Goal: Task Accomplishment & Management: Complete application form

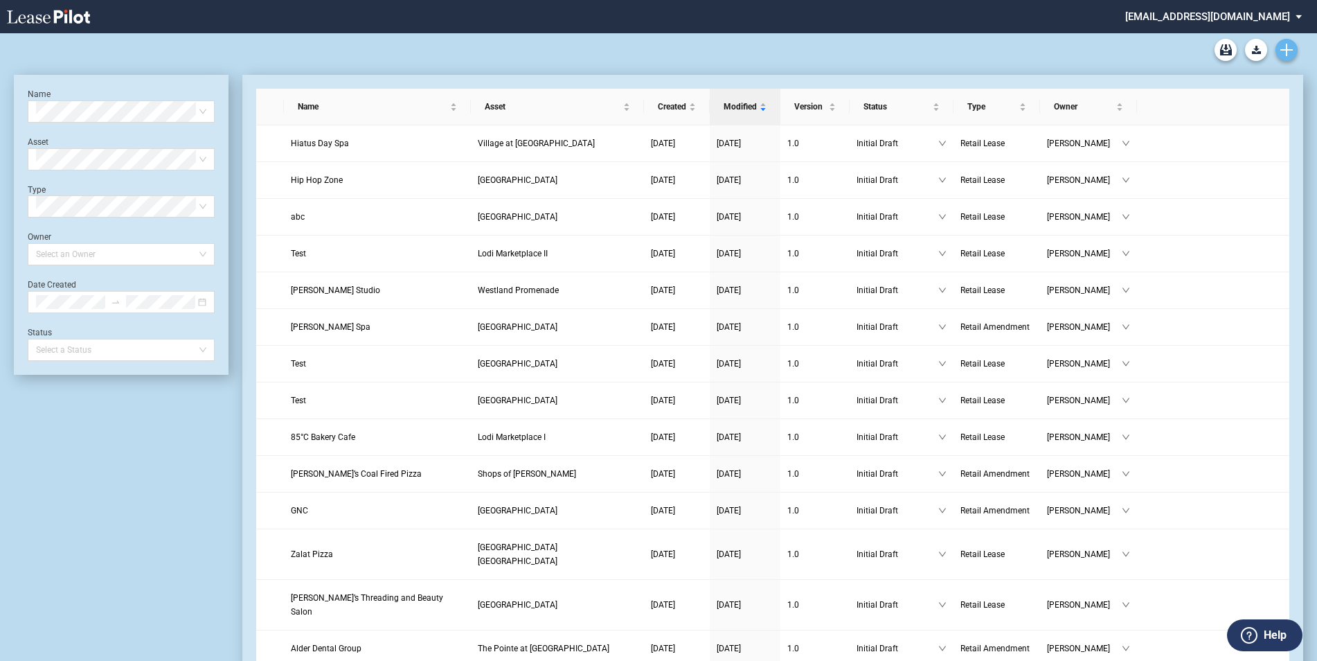
click at [1289, 44] on icon "Create new document" at bounding box center [1287, 50] width 12 height 12
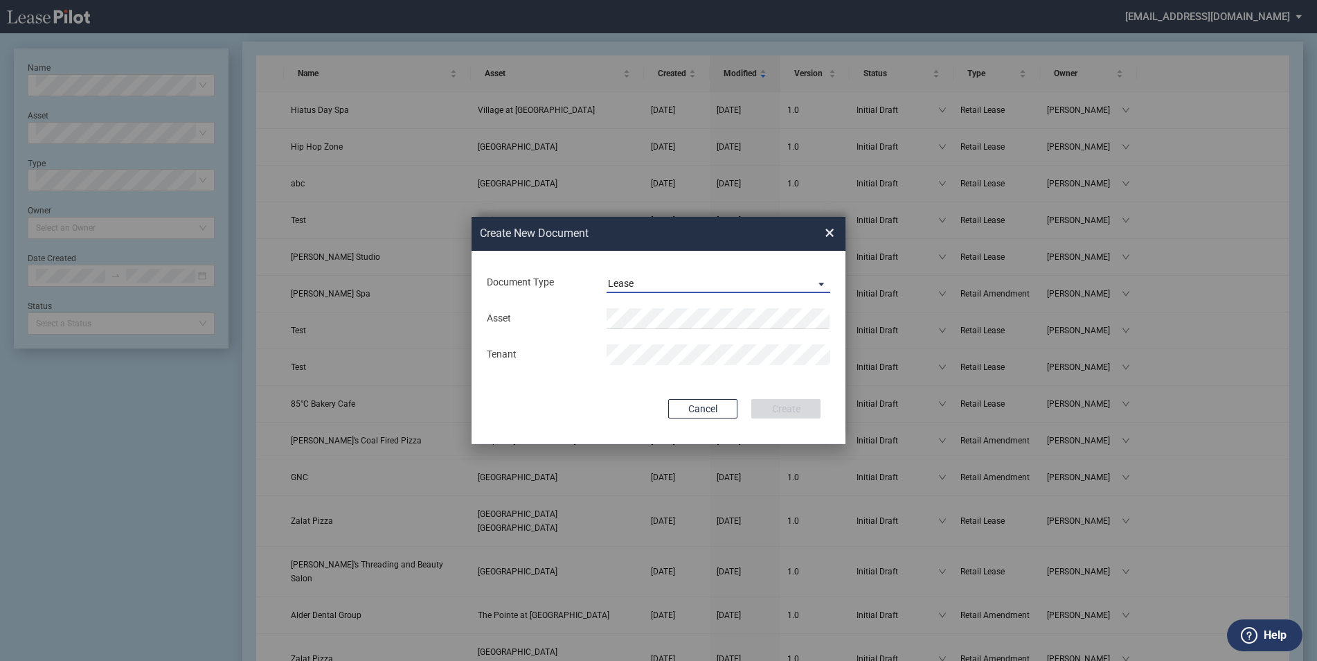
click at [823, 280] on span "Document Type: \aLease\a" at bounding box center [818, 283] width 17 height 14
click at [650, 318] on div "Amendment" at bounding box center [638, 316] width 60 height 15
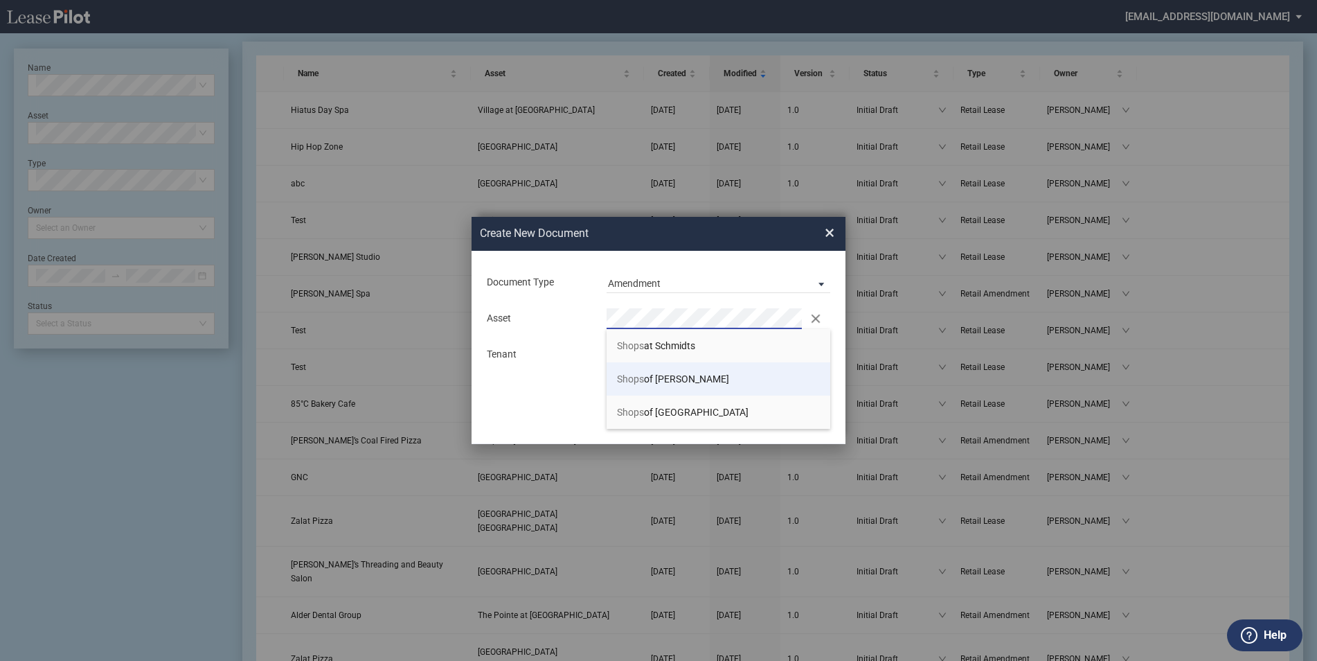
click at [658, 378] on span "Shops of [PERSON_NAME]" at bounding box center [673, 378] width 112 height 11
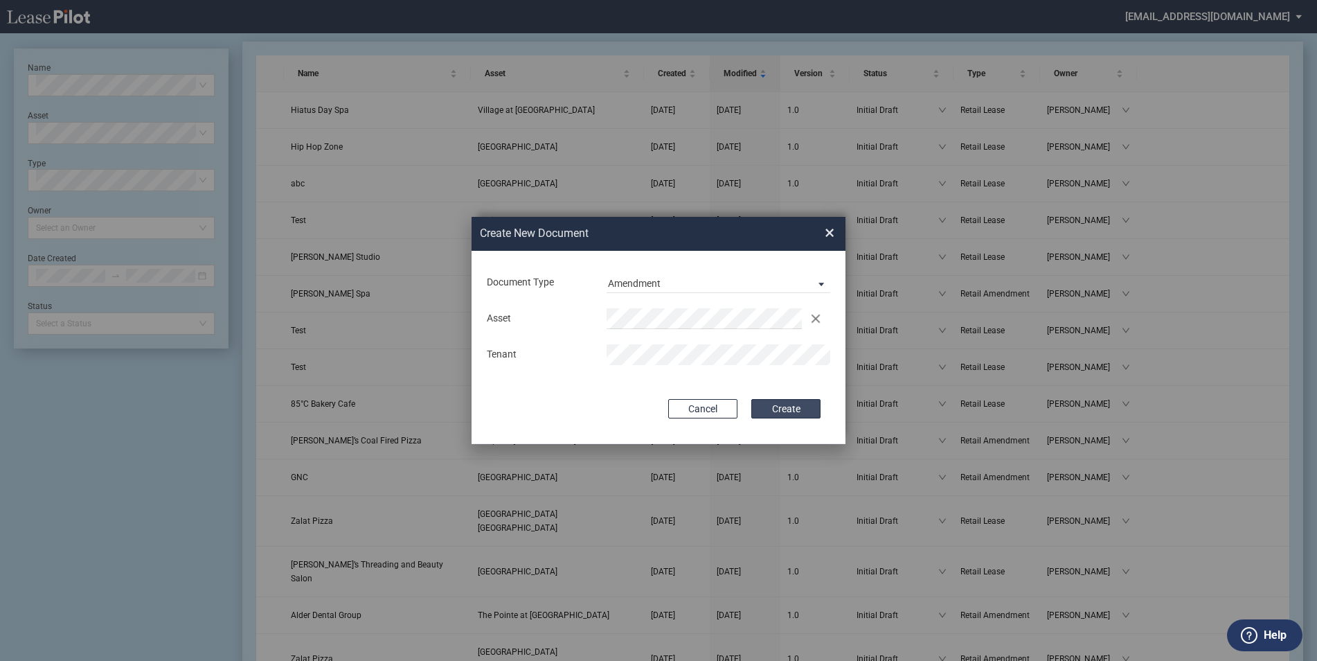
click at [786, 406] on button "Create" at bounding box center [786, 408] width 69 height 19
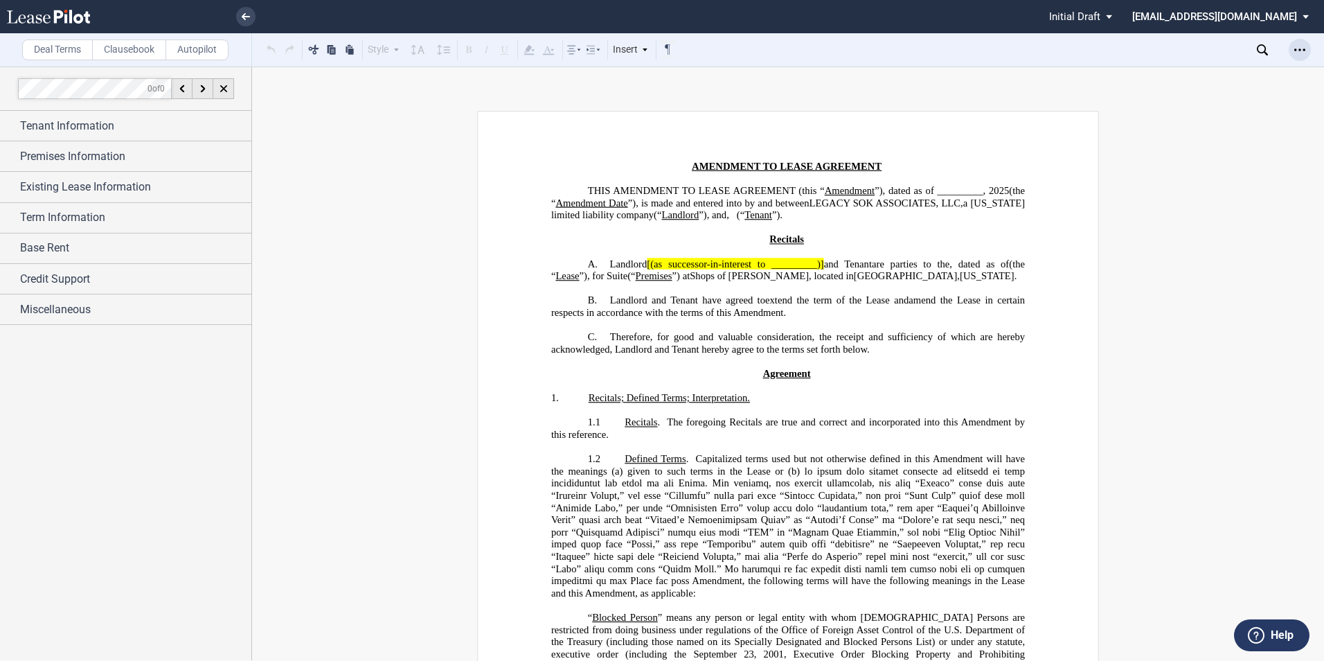
click at [1304, 52] on icon "Open Lease options menu" at bounding box center [1300, 49] width 11 height 11
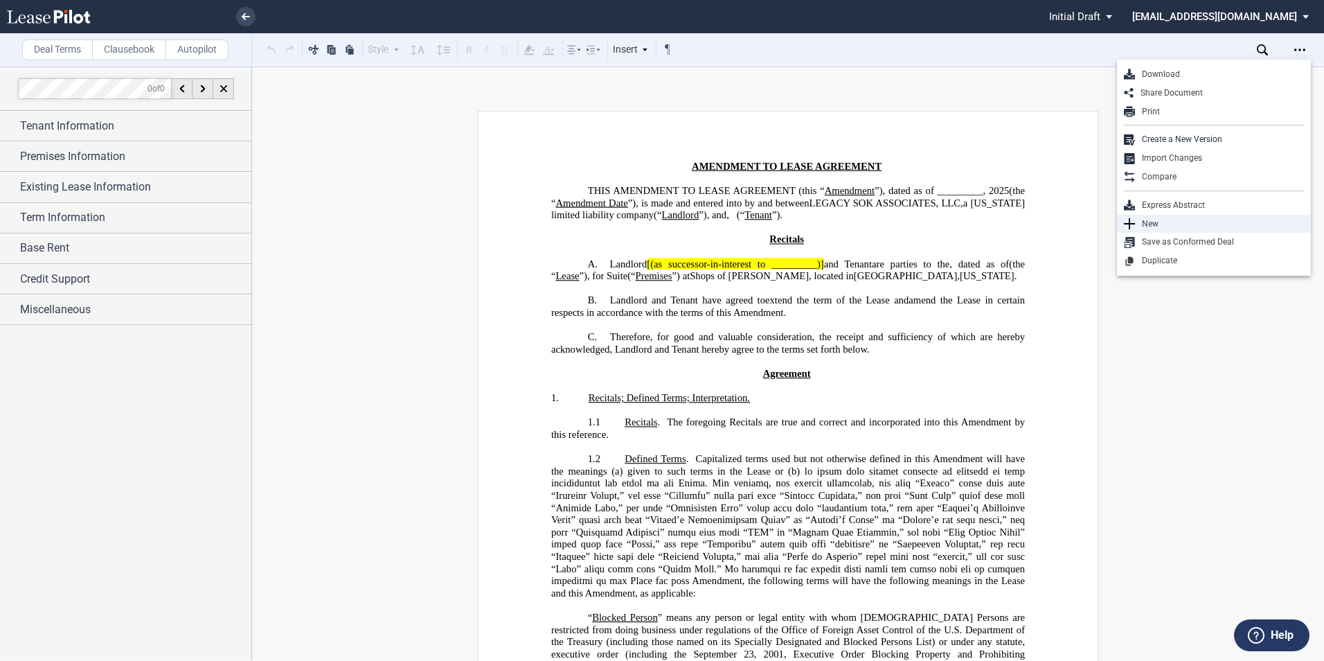
click at [1128, 220] on icon at bounding box center [1129, 223] width 11 height 11
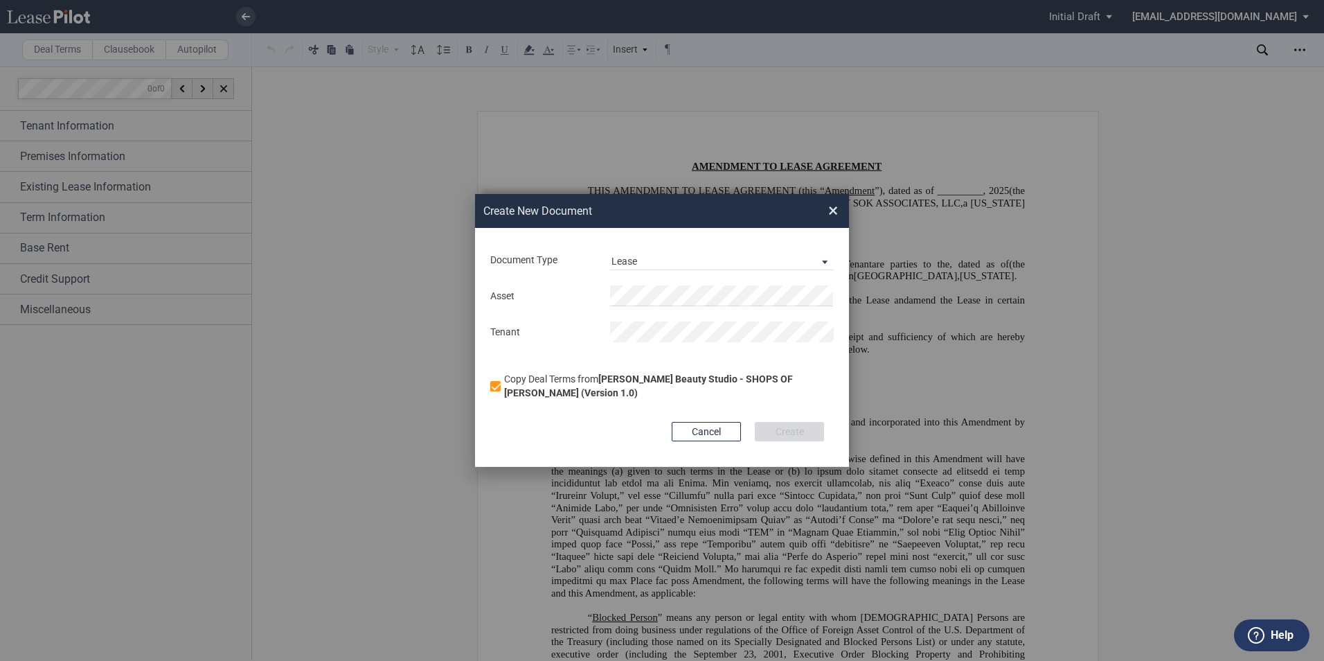
click at [835, 213] on span "×" at bounding box center [833, 210] width 10 height 22
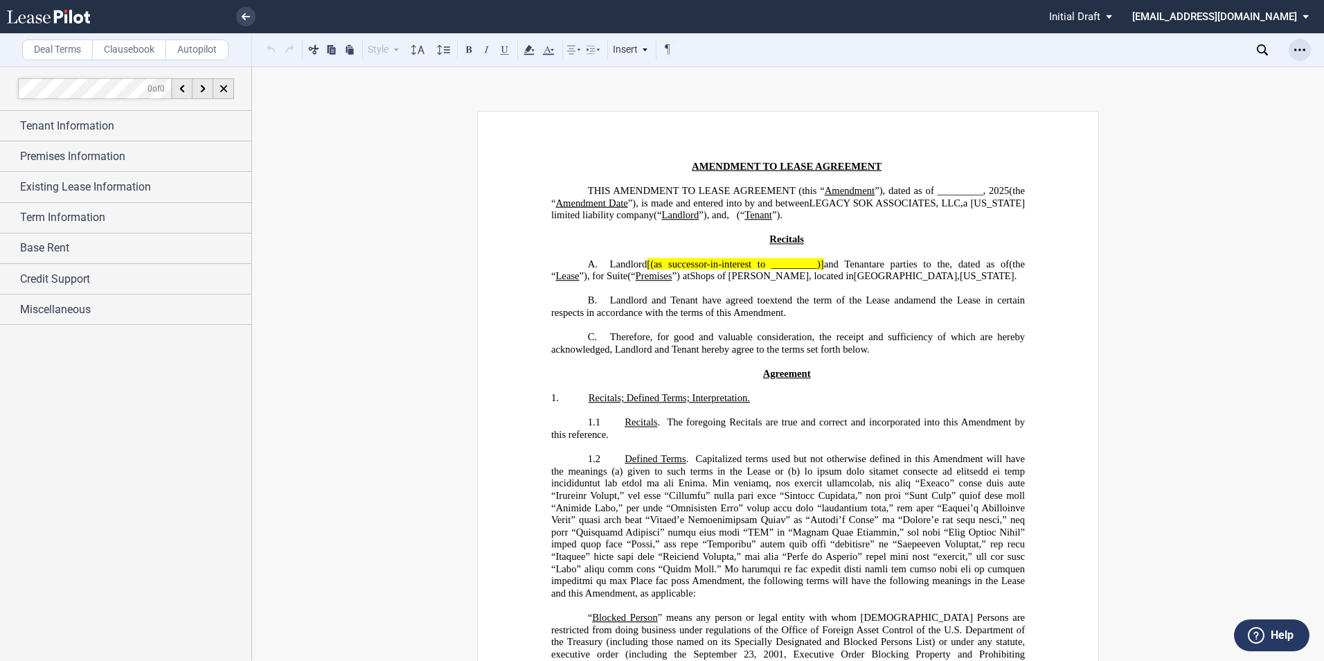
click at [1304, 43] on div "Open Lease options menu" at bounding box center [1300, 50] width 22 height 22
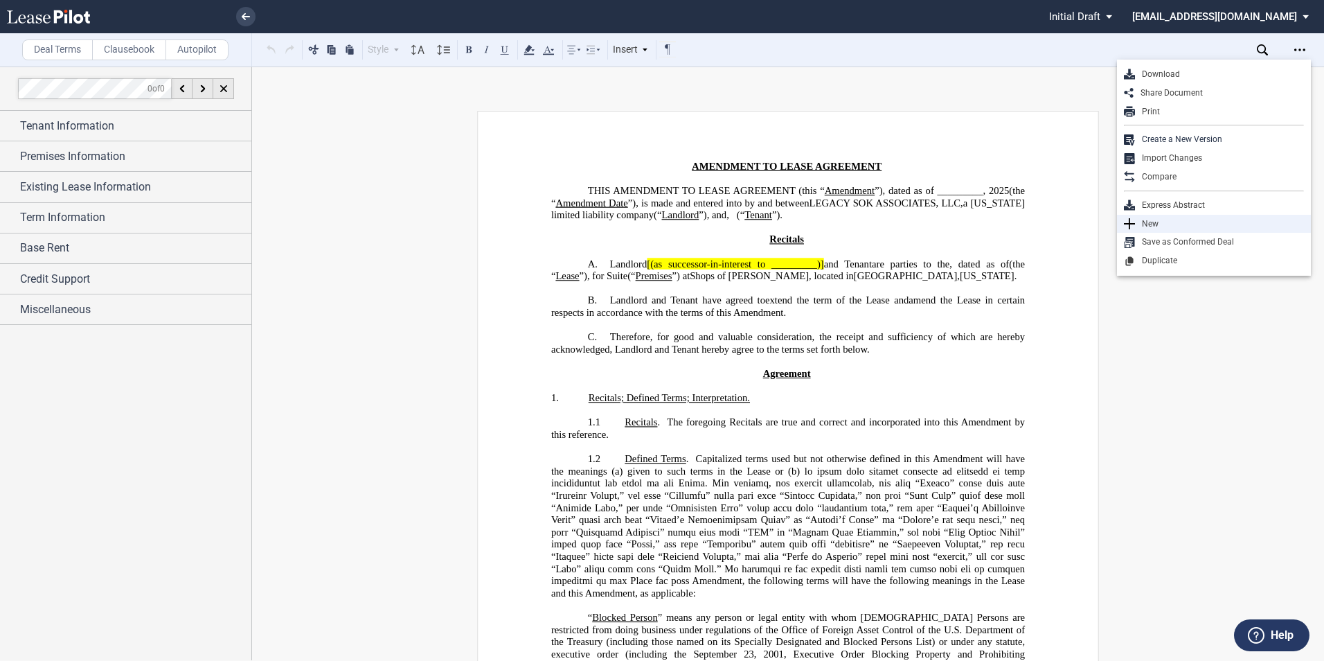
click at [1153, 222] on div "New" at bounding box center [1219, 224] width 169 height 12
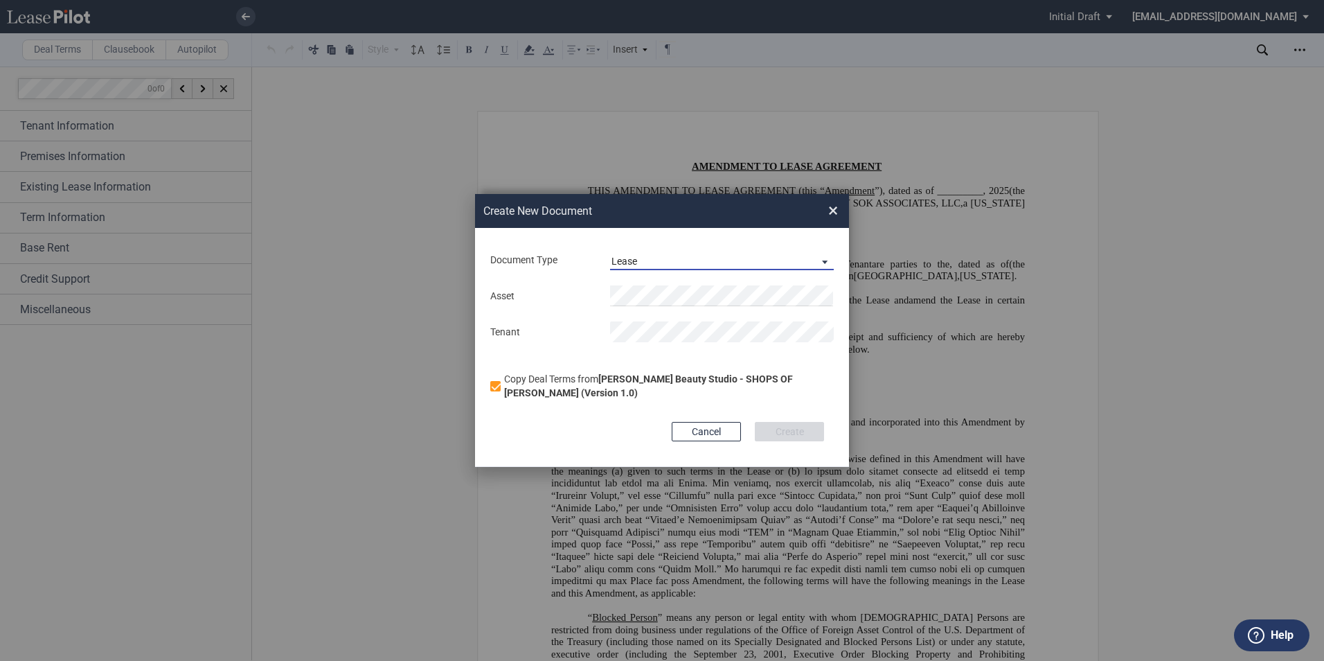
click at [825, 260] on span "Document Type: \aLease\a" at bounding box center [821, 261] width 17 height 14
click at [644, 292] on div "Amendment" at bounding box center [642, 294] width 60 height 15
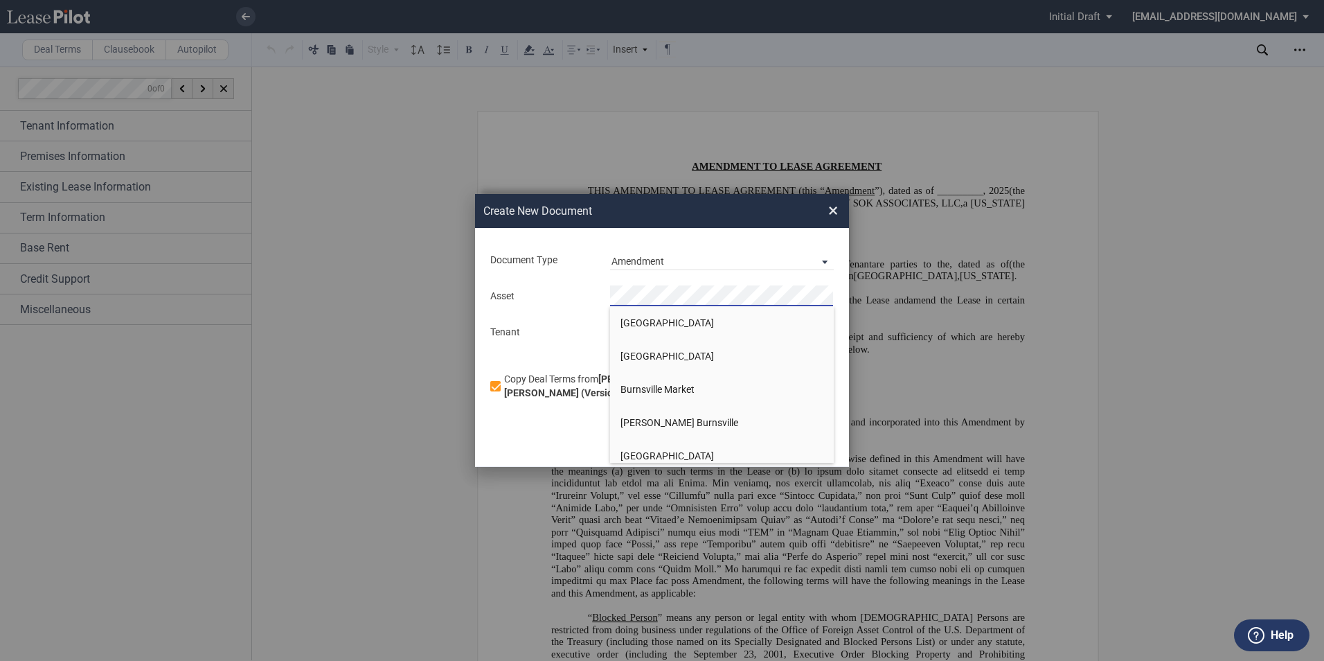
click at [643, 306] on body ".bocls-1{fill:#26354a;fill-rule:evenodd} Loading... × Pending... Pending... Ini…" at bounding box center [662, 330] width 1324 height 661
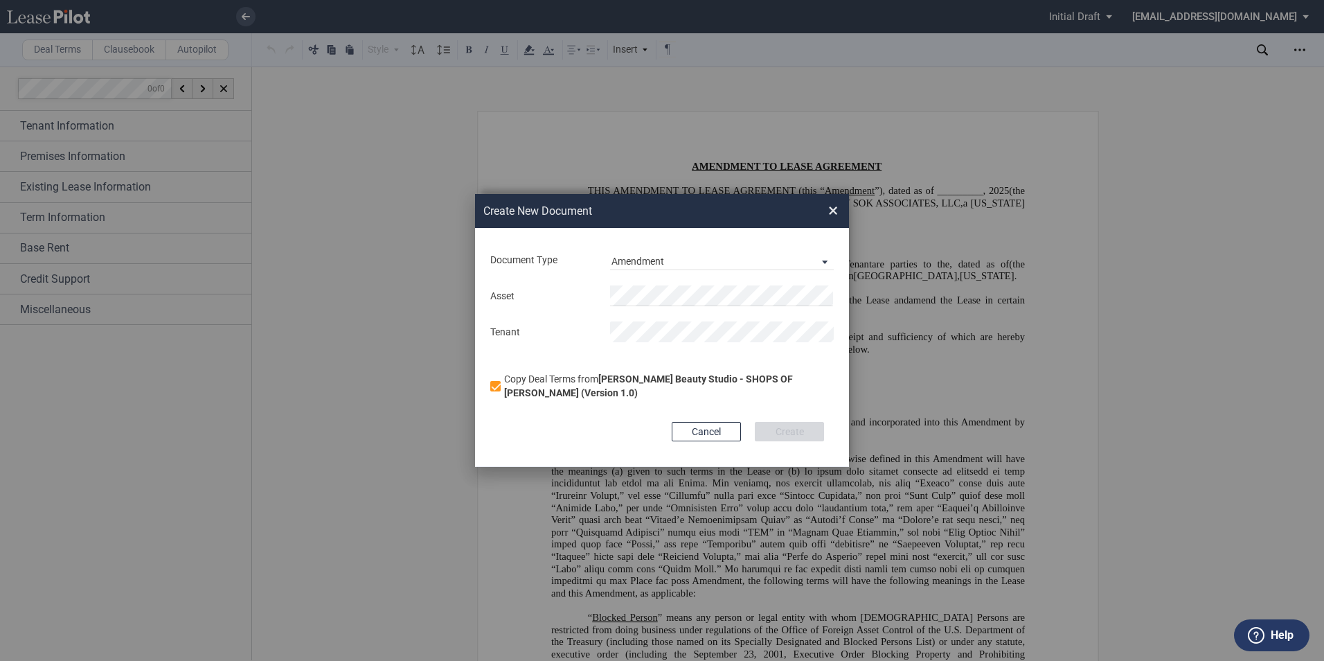
click at [834, 200] on span "×" at bounding box center [833, 210] width 10 height 22
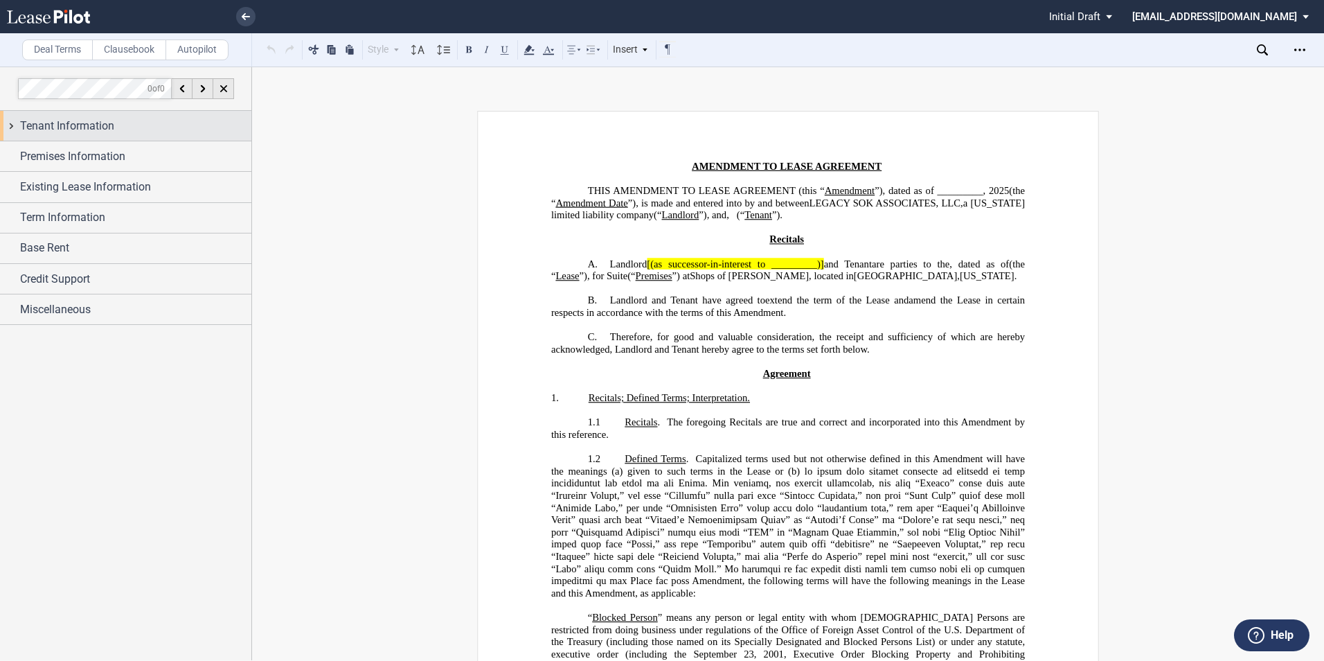
click at [100, 123] on span "Tenant Information" at bounding box center [67, 126] width 94 height 17
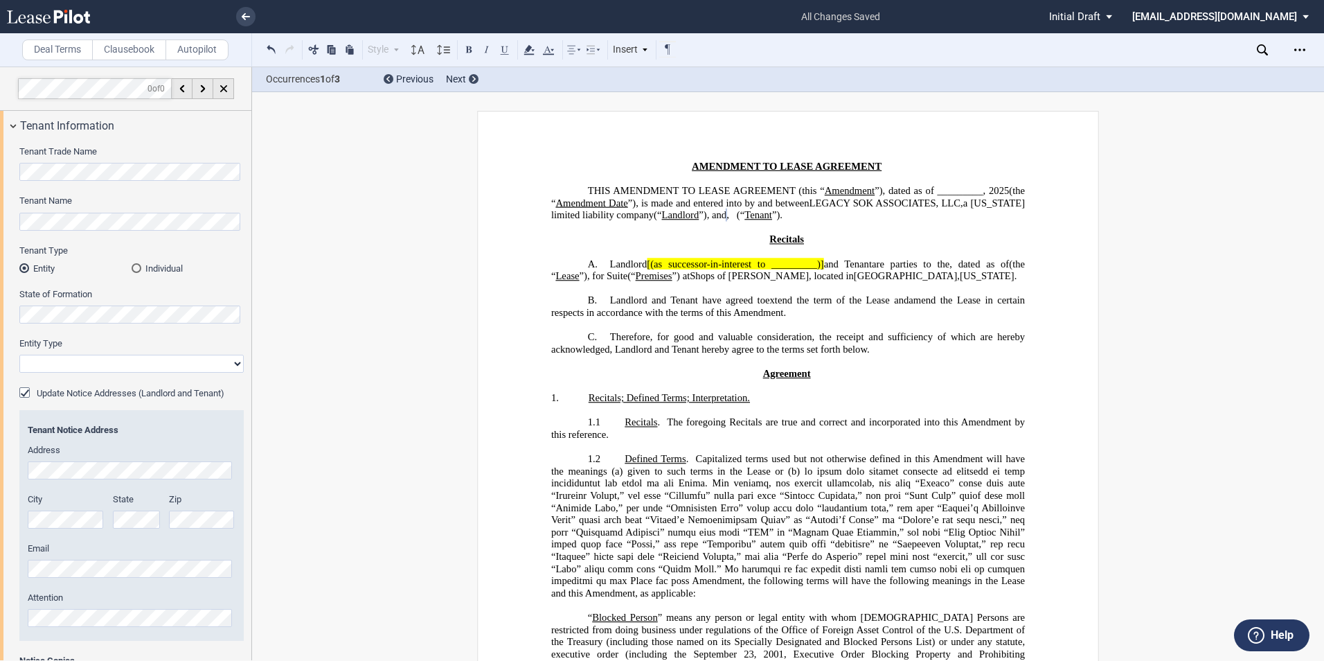
click at [51, 366] on select "Corporation Limited Liability Company General Partnership Limited Partnership O…" at bounding box center [131, 364] width 224 height 18
click at [134, 339] on label "Entity Type" at bounding box center [131, 343] width 224 height 12
click at [134, 355] on select "Corporation Limited Liability Company General Partnership Limited Partnership O…" at bounding box center [131, 364] width 224 height 18
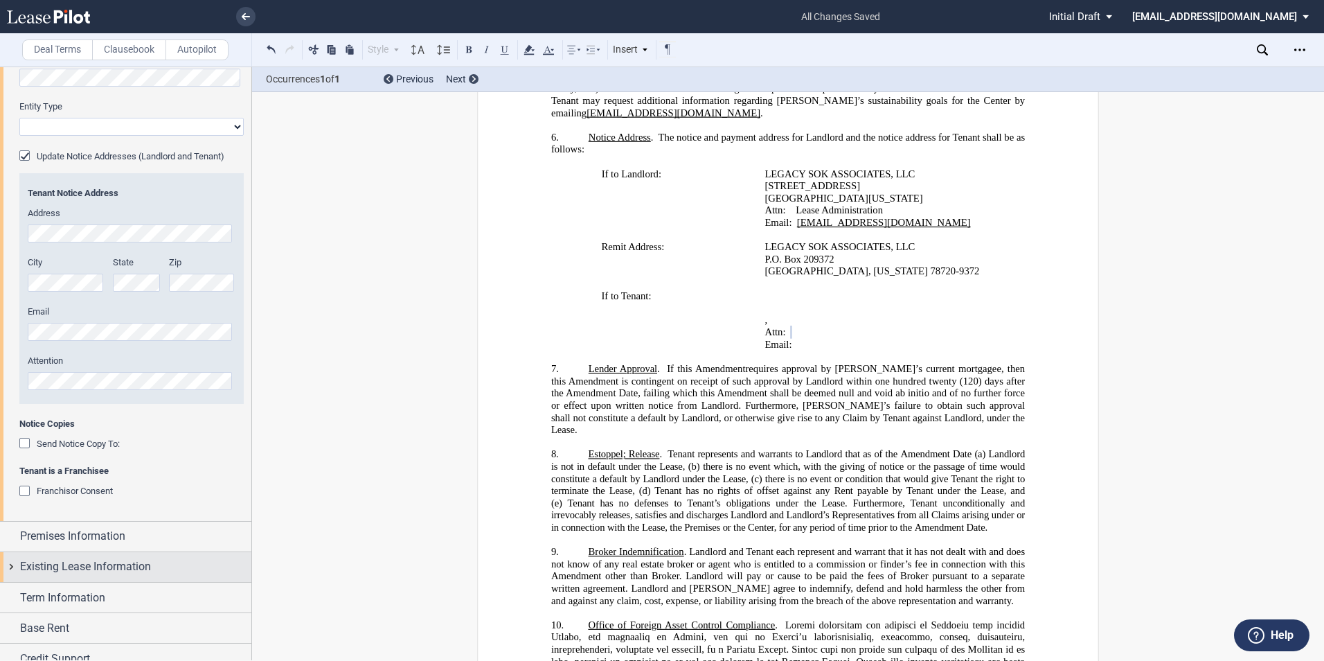
scroll to position [238, 0]
click at [12, 540] on div "Premises Information" at bounding box center [125, 536] width 251 height 30
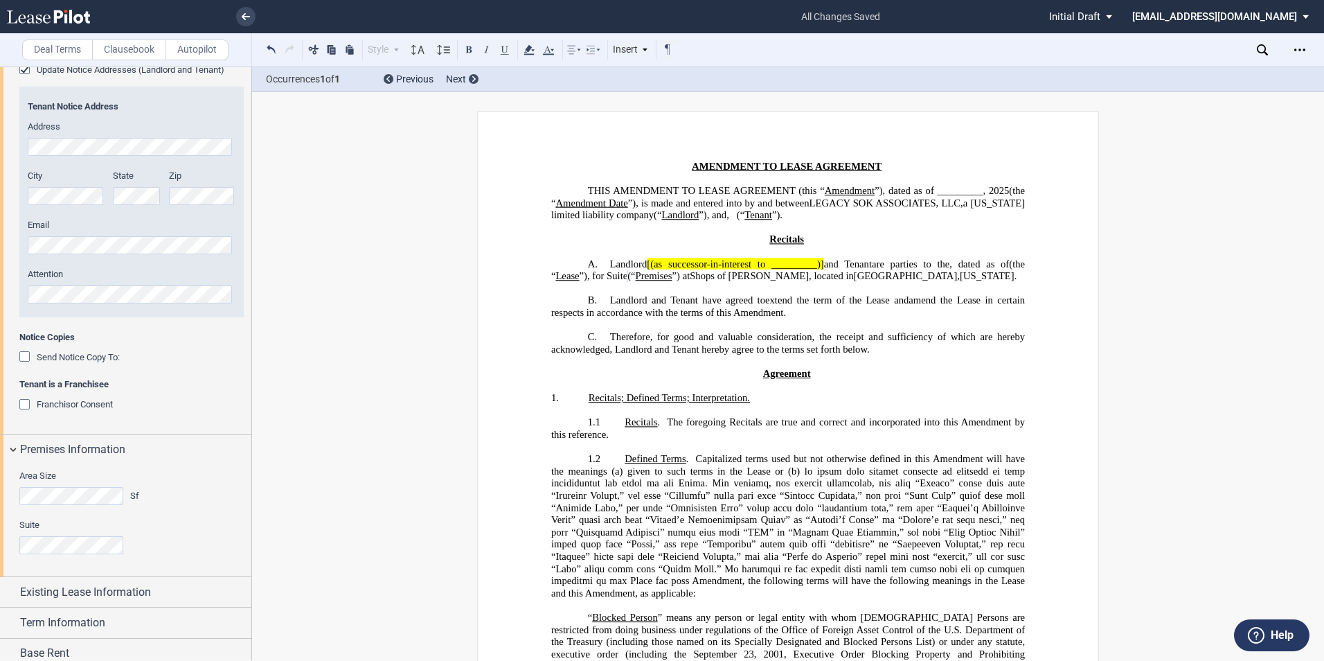
scroll to position [393, 0]
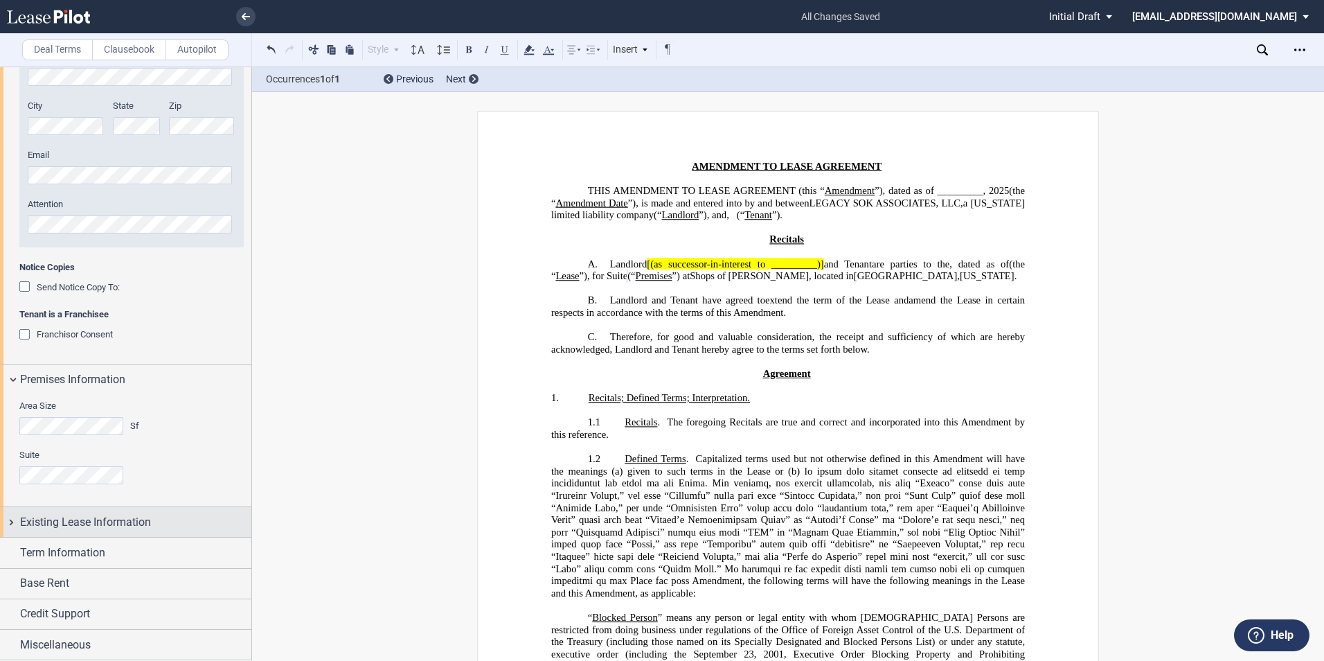
click at [5, 522] on div "Existing Lease Information" at bounding box center [125, 522] width 251 height 30
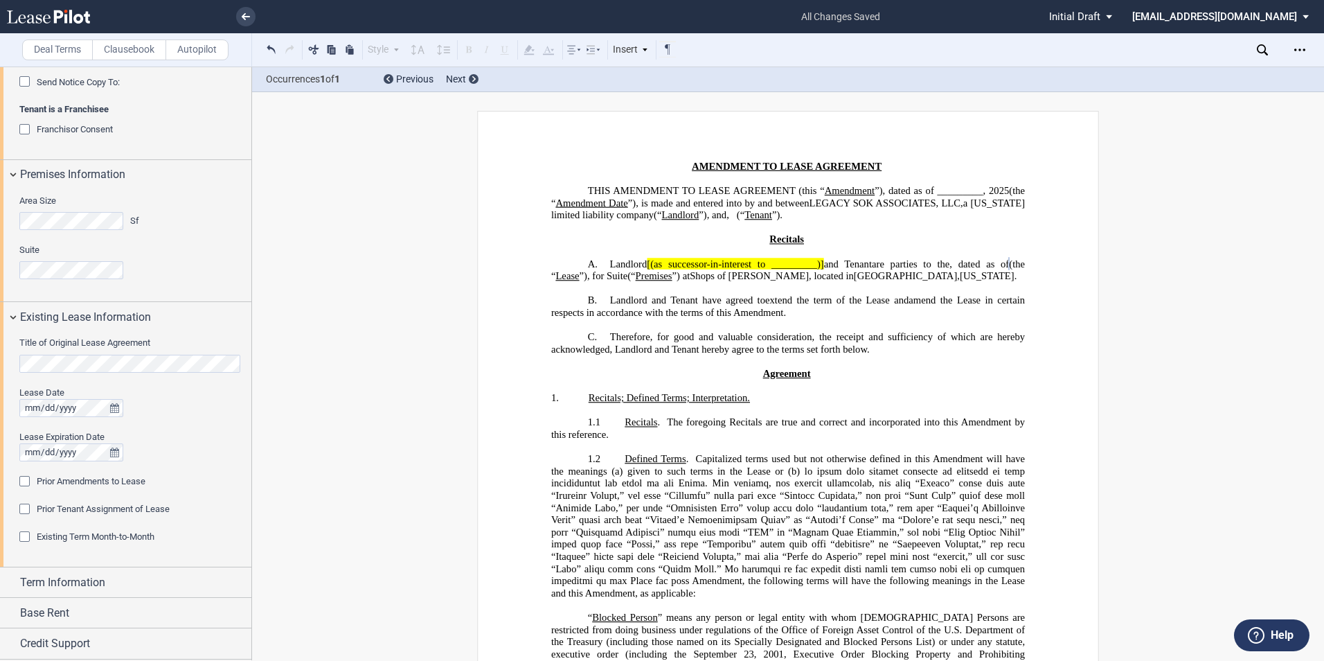
scroll to position [600, 0]
click at [118, 456] on button "true" at bounding box center [114, 451] width 17 height 18
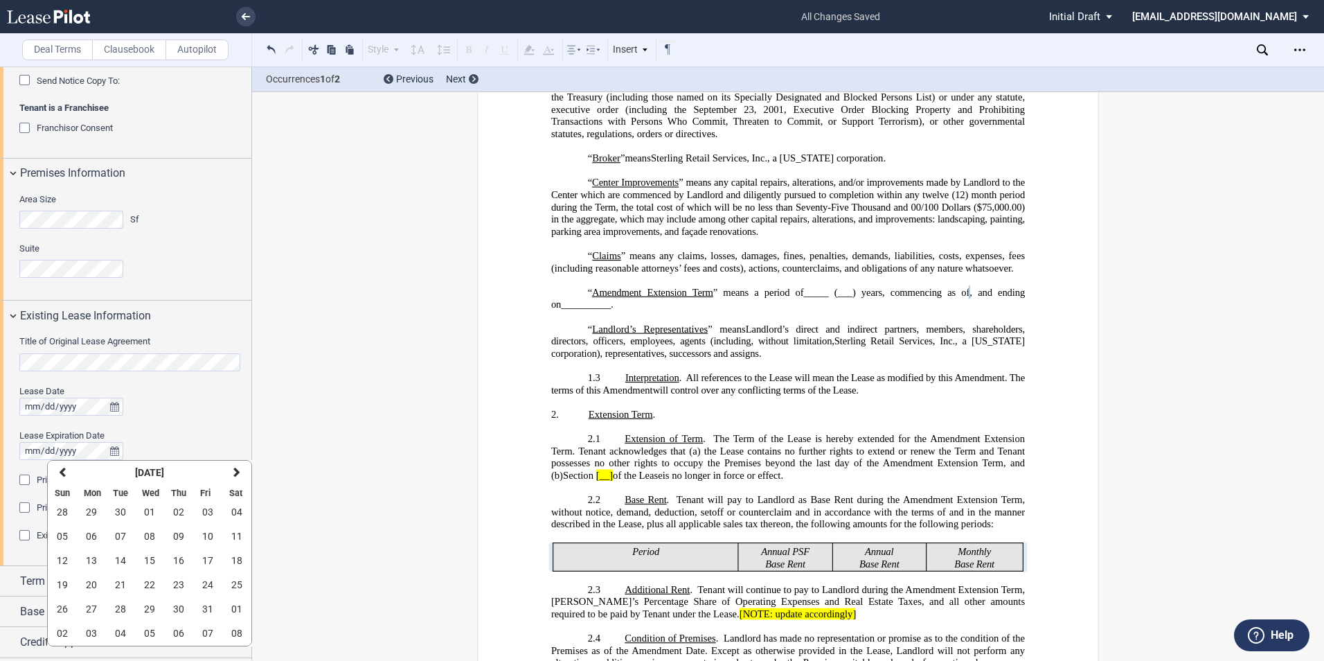
scroll to position [387, 0]
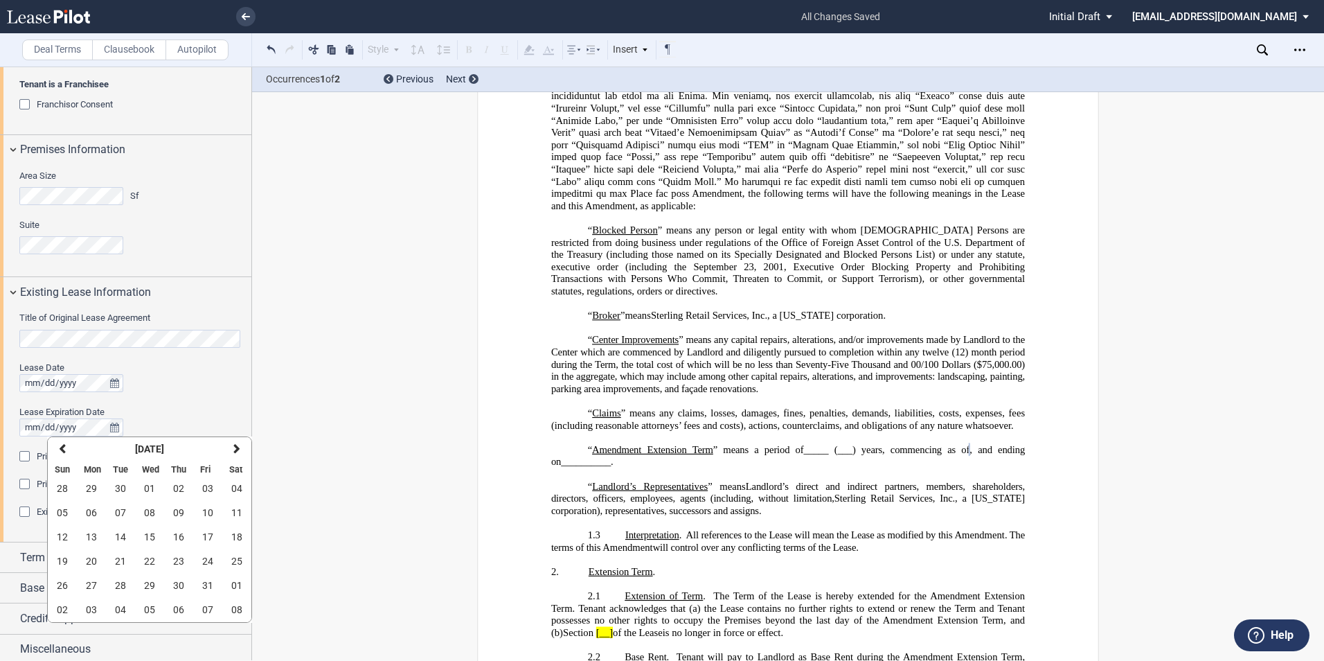
click at [207, 380] on div at bounding box center [131, 383] width 224 height 18
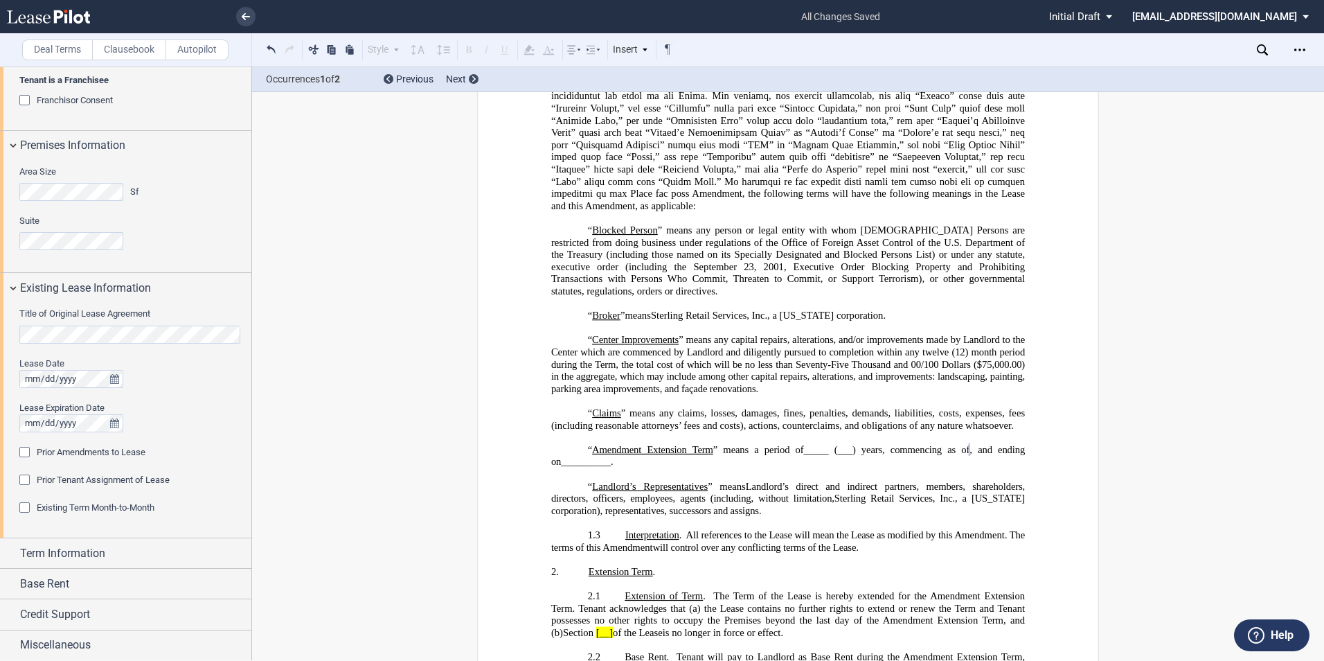
scroll to position [628, 0]
click at [23, 481] on div "Prior Tenant Assignment of Lease" at bounding box center [26, 481] width 14 height 14
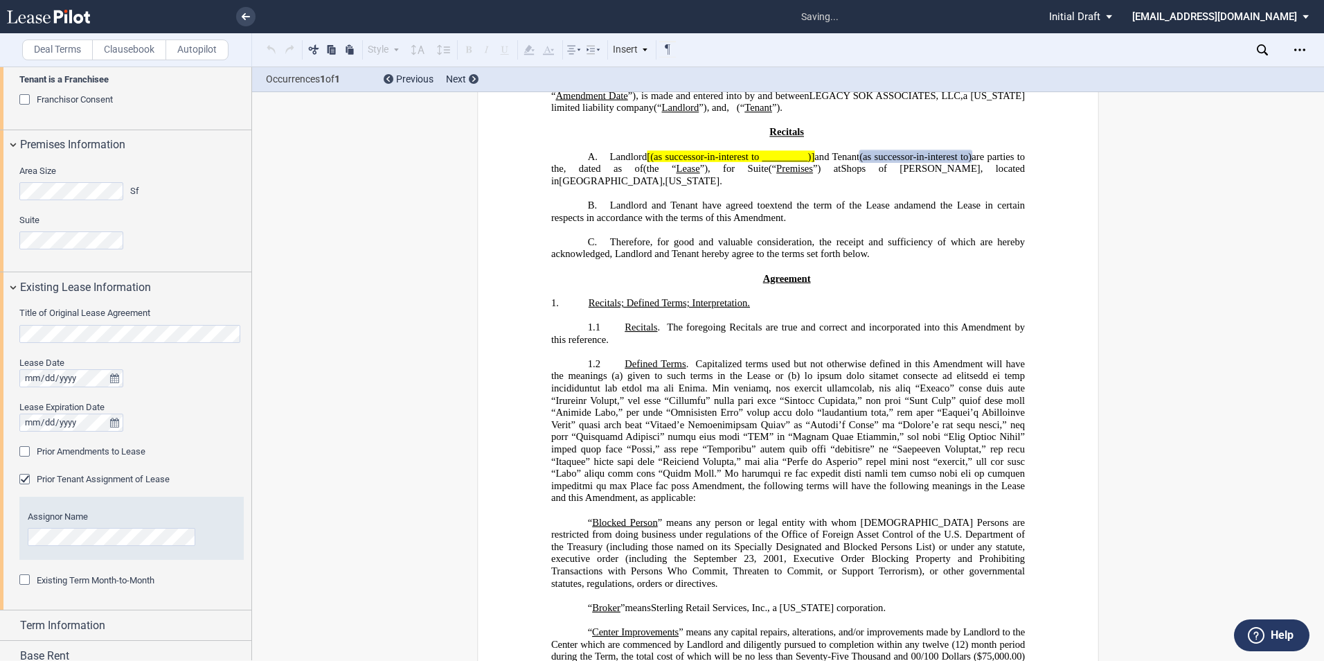
scroll to position [0, 0]
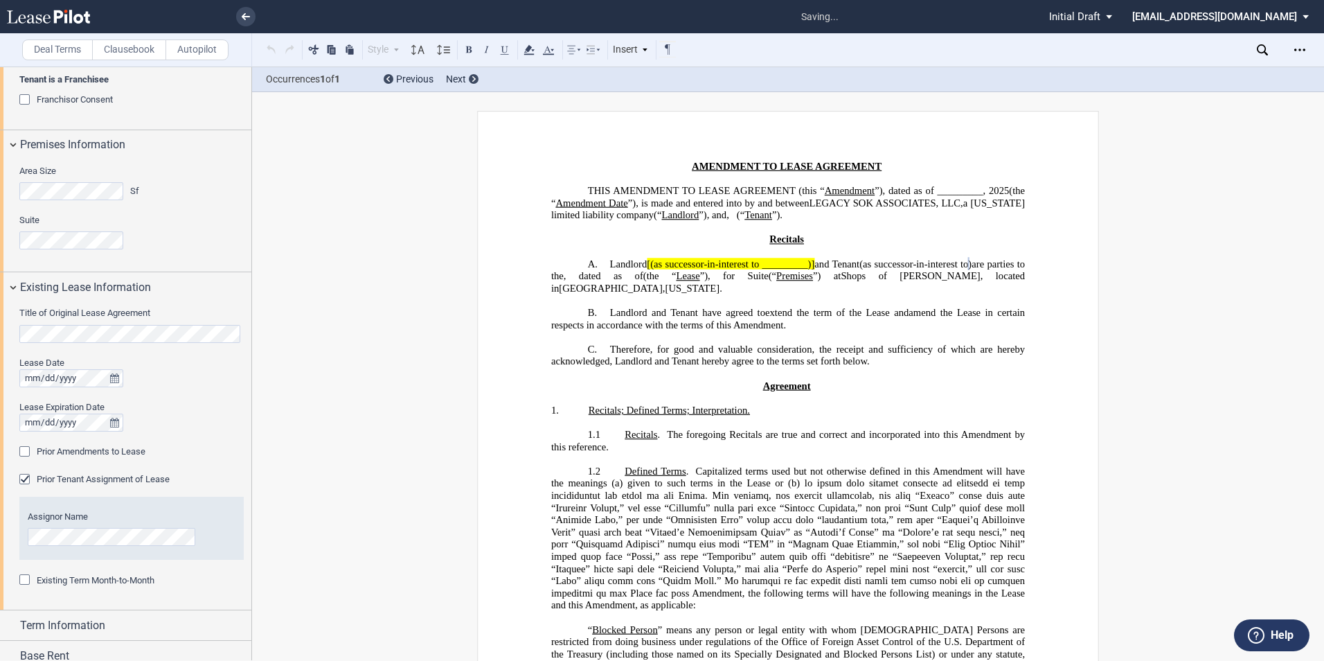
click at [873, 658] on span "” means any person or legal entity with whom U.S. Persons are restricted from d…" at bounding box center [789, 647] width 477 height 48
drag, startPoint x: 60, startPoint y: 622, endPoint x: 96, endPoint y: 623, distance: 36.0
click at [60, 622] on span "Term Information" at bounding box center [62, 625] width 85 height 17
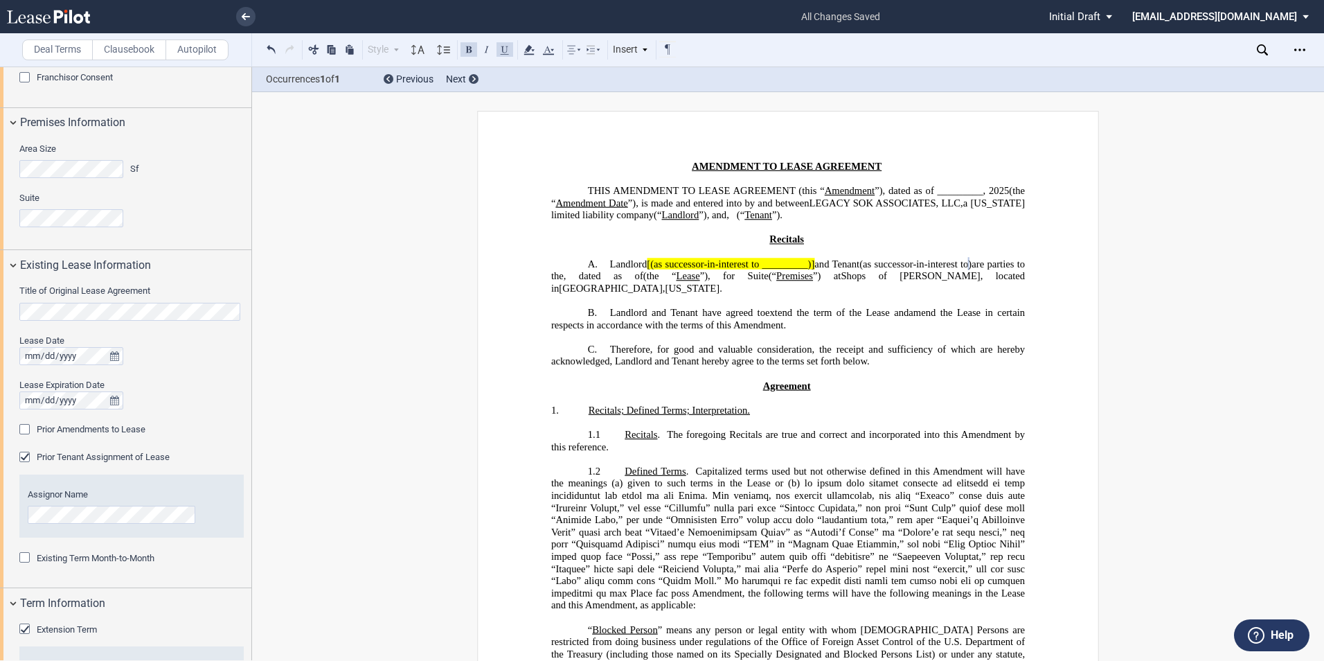
scroll to position [753, 0]
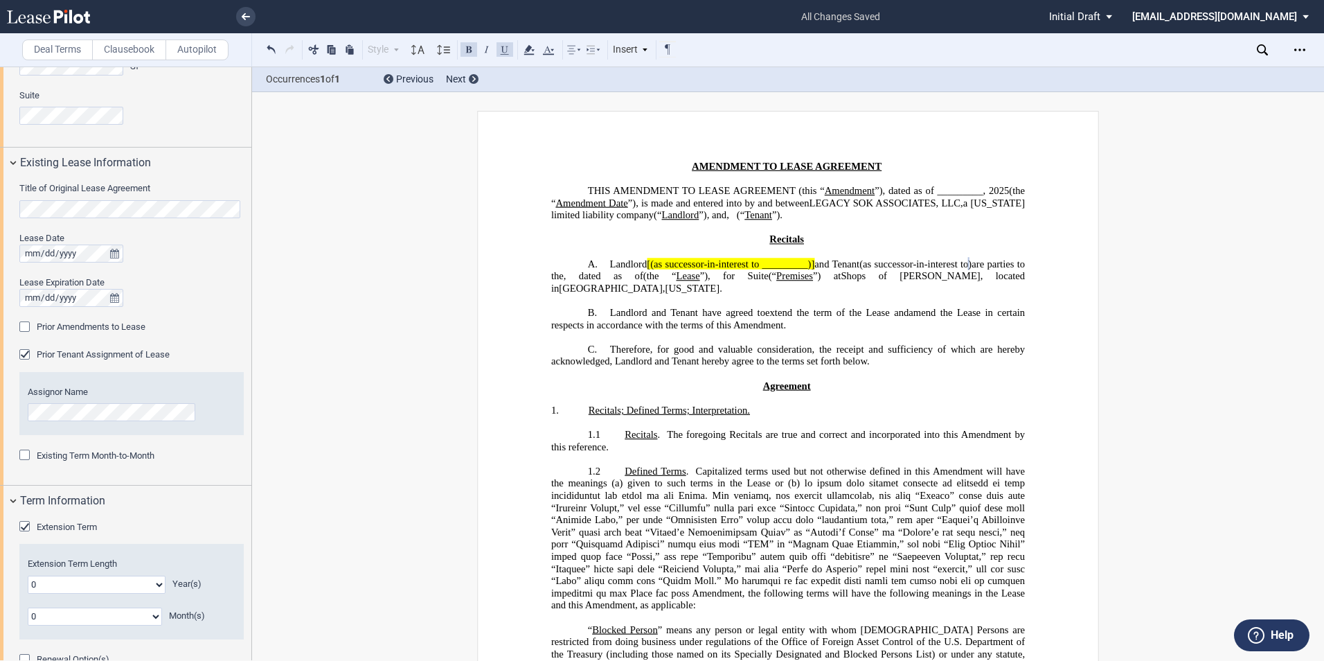
click at [28, 524] on div "Extension Term" at bounding box center [26, 528] width 14 height 14
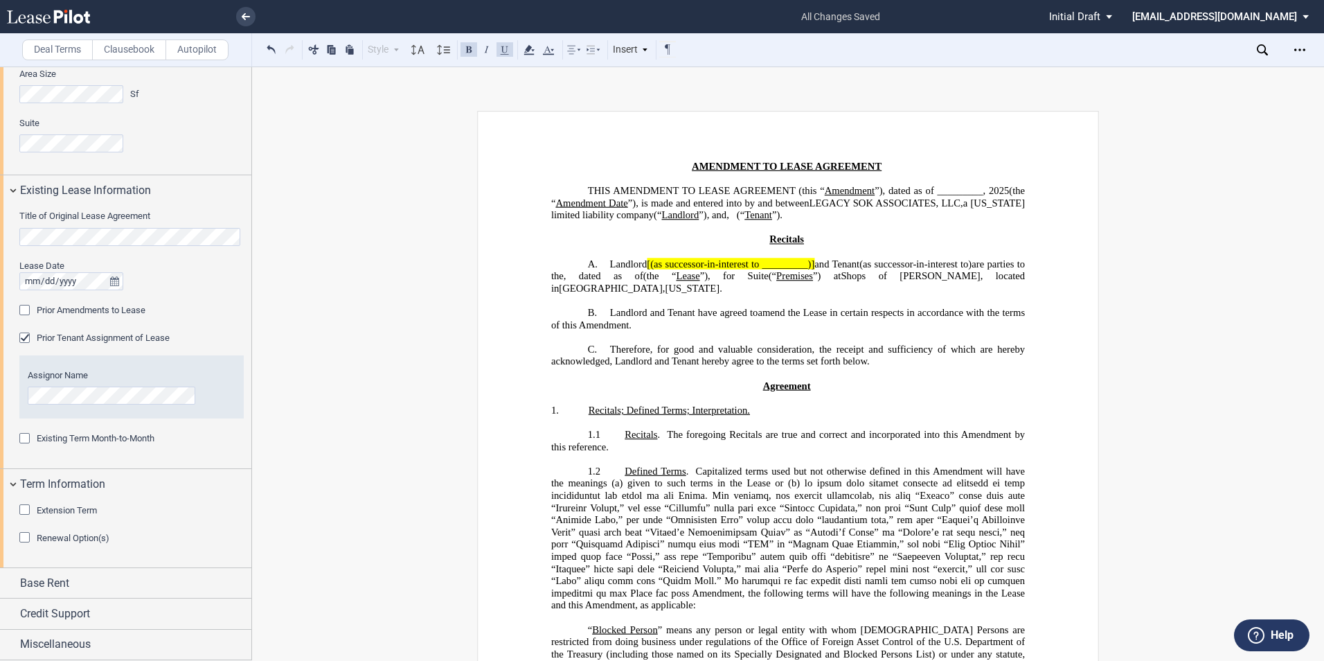
scroll to position [725, 0]
click at [30, 509] on div "Extension Term" at bounding box center [26, 511] width 14 height 14
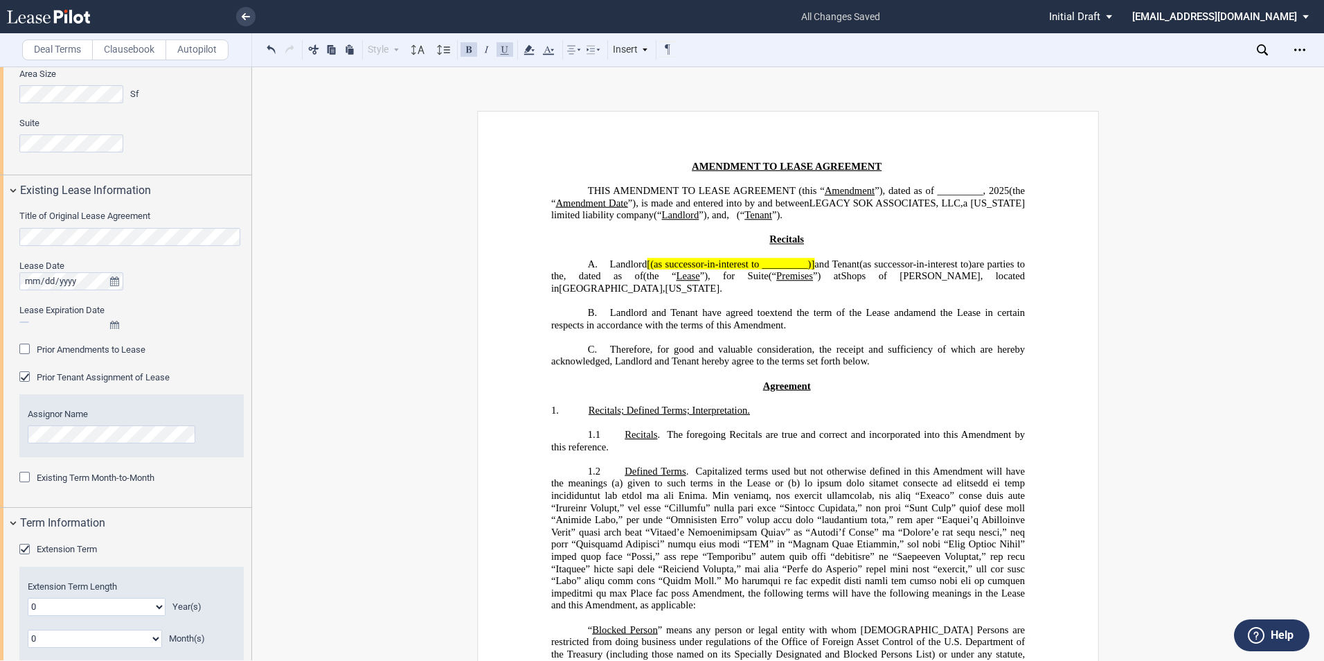
scroll to position [753, 0]
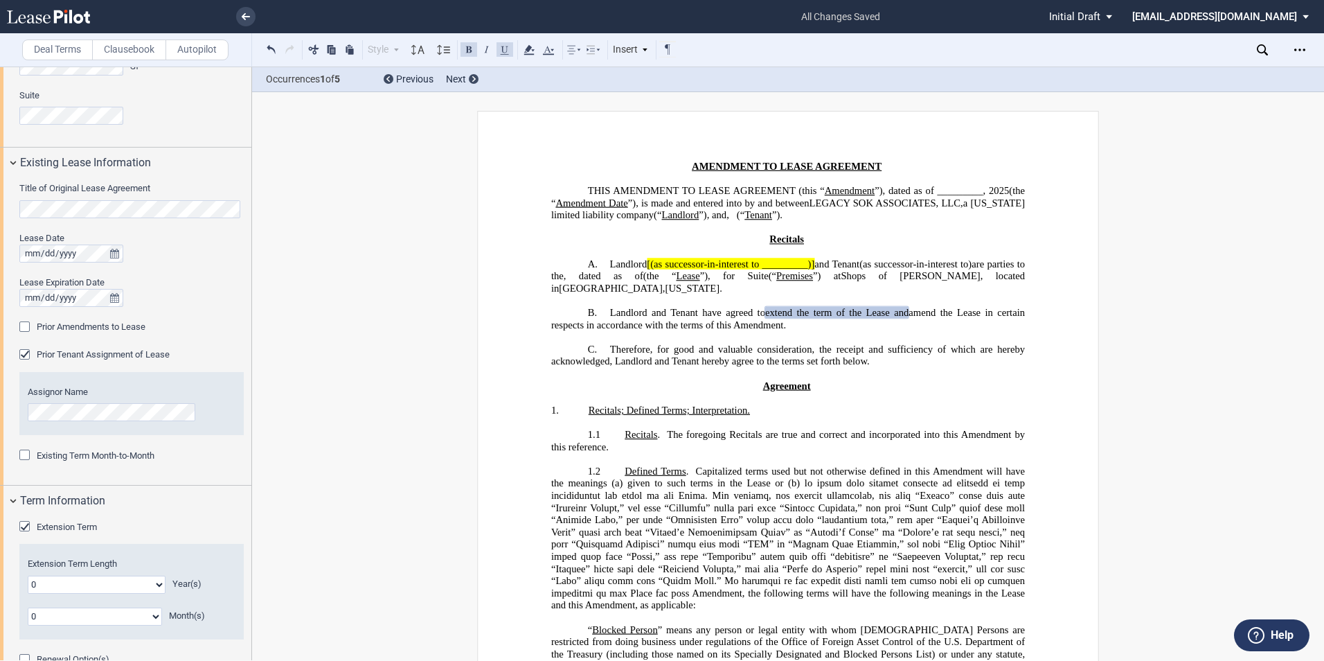
click at [137, 583] on select "0 1 2 3 4 5 6 7 8 9 10 11 12 13 14 15 16 17 18 19 20" at bounding box center [97, 585] width 138 height 18
select select "number:5"
click at [28, 576] on select "0 1 2 3 4 5 6 7 8 9 10 11 12 13 14 15 16 17 18 19 20" at bounding box center [97, 585] width 138 height 18
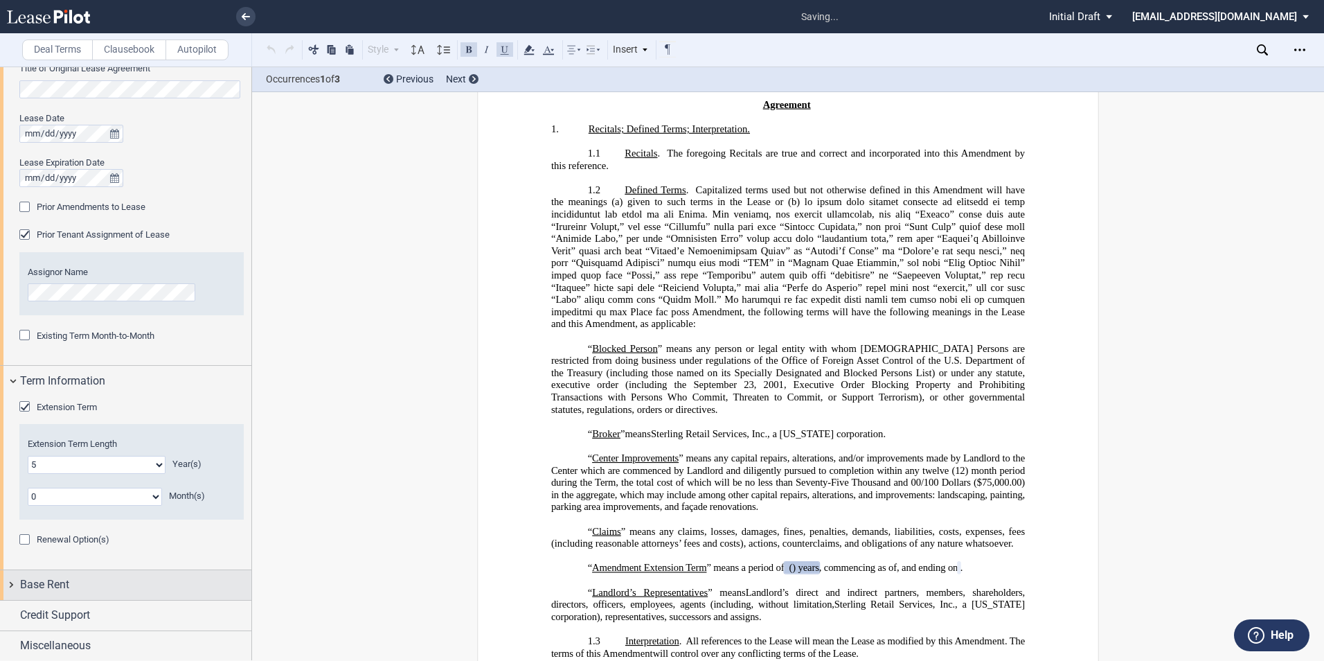
scroll to position [529, 0]
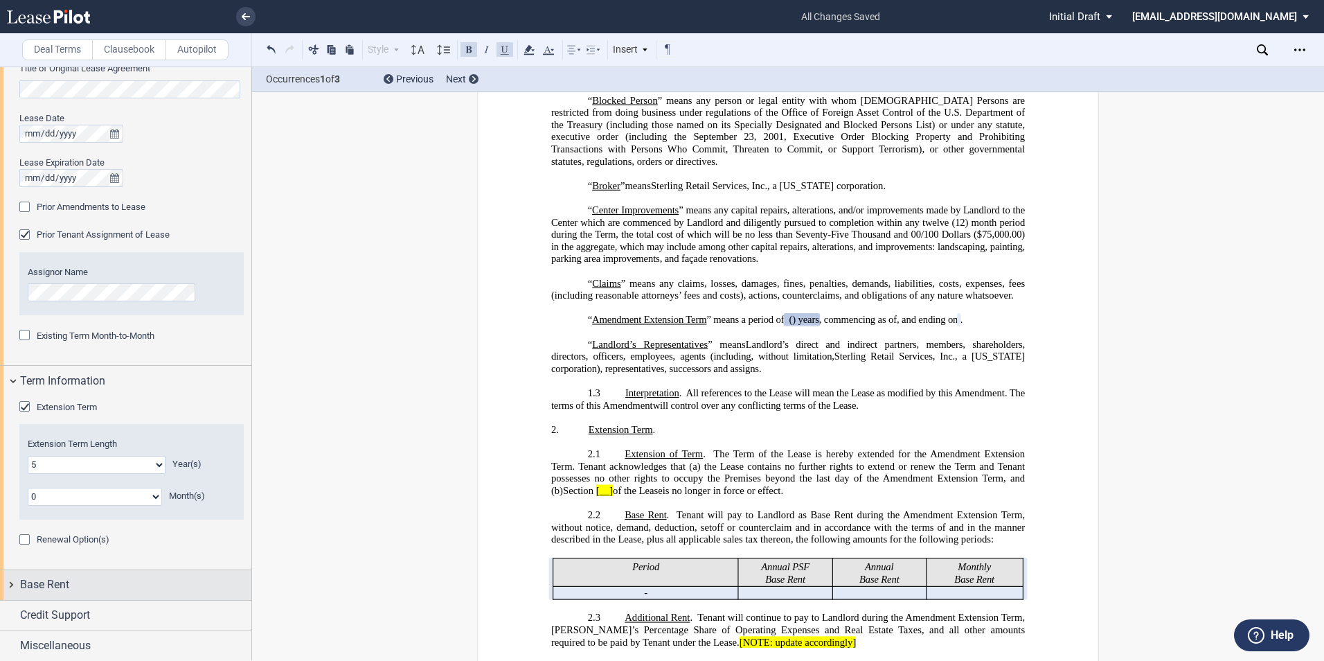
click at [8, 582] on div "Base Rent" at bounding box center [125, 585] width 251 height 30
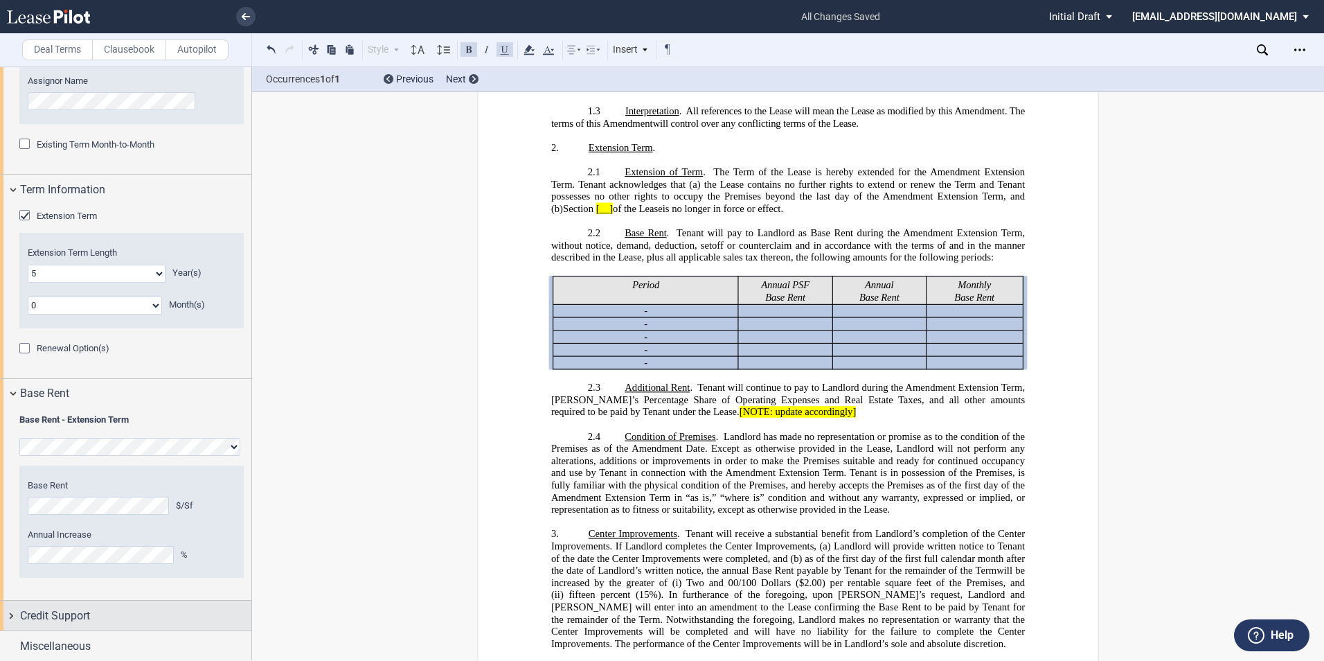
scroll to position [1066, 0]
click at [13, 616] on div "Credit Support" at bounding box center [125, 613] width 251 height 30
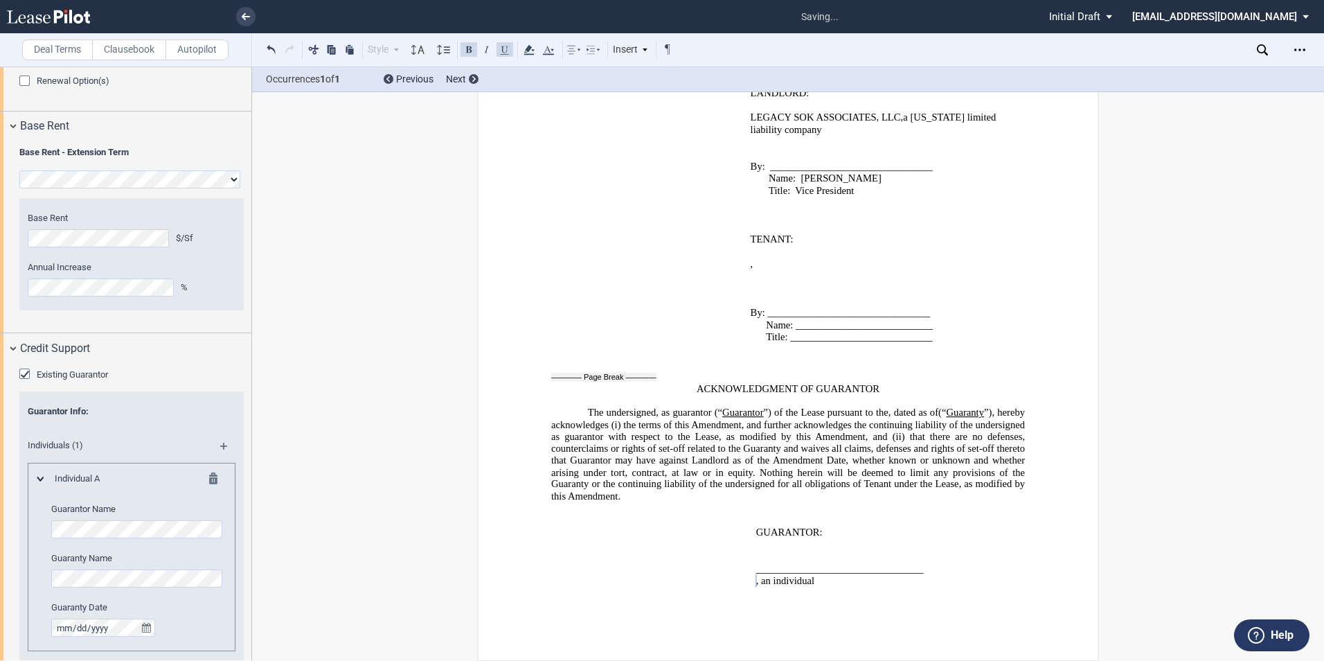
scroll to position [1357, 0]
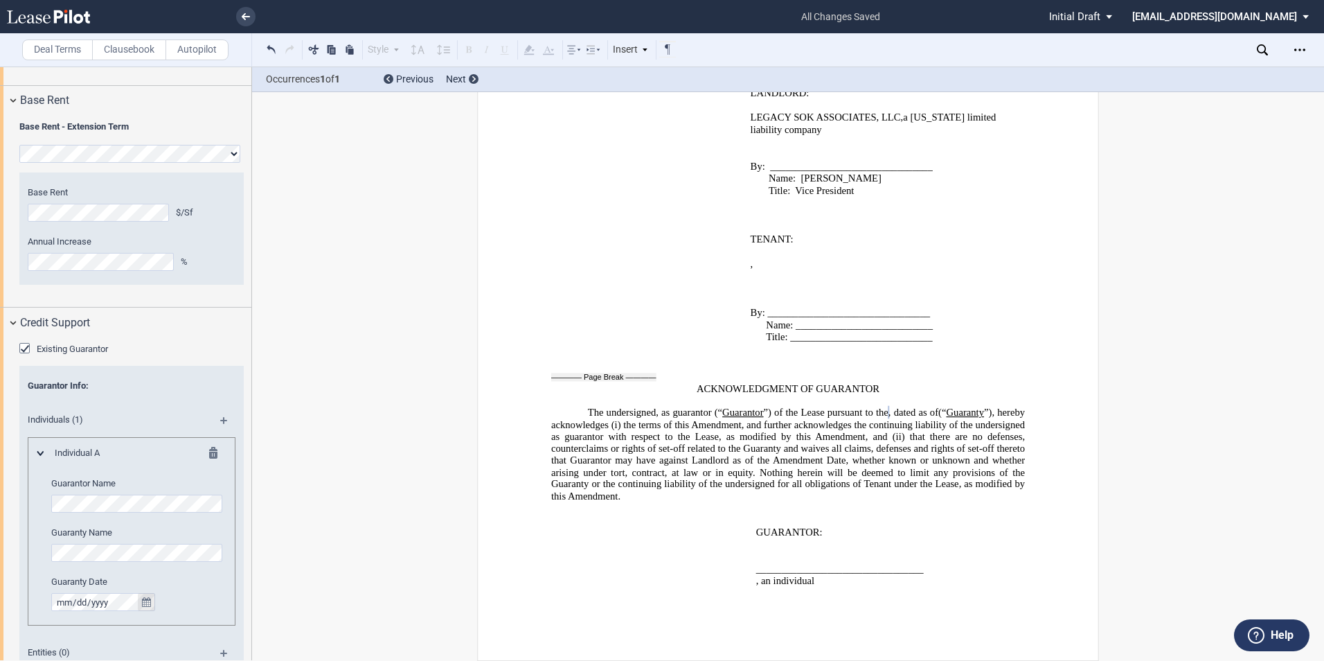
click at [153, 600] on lp-date-picker at bounding box center [103, 602] width 104 height 18
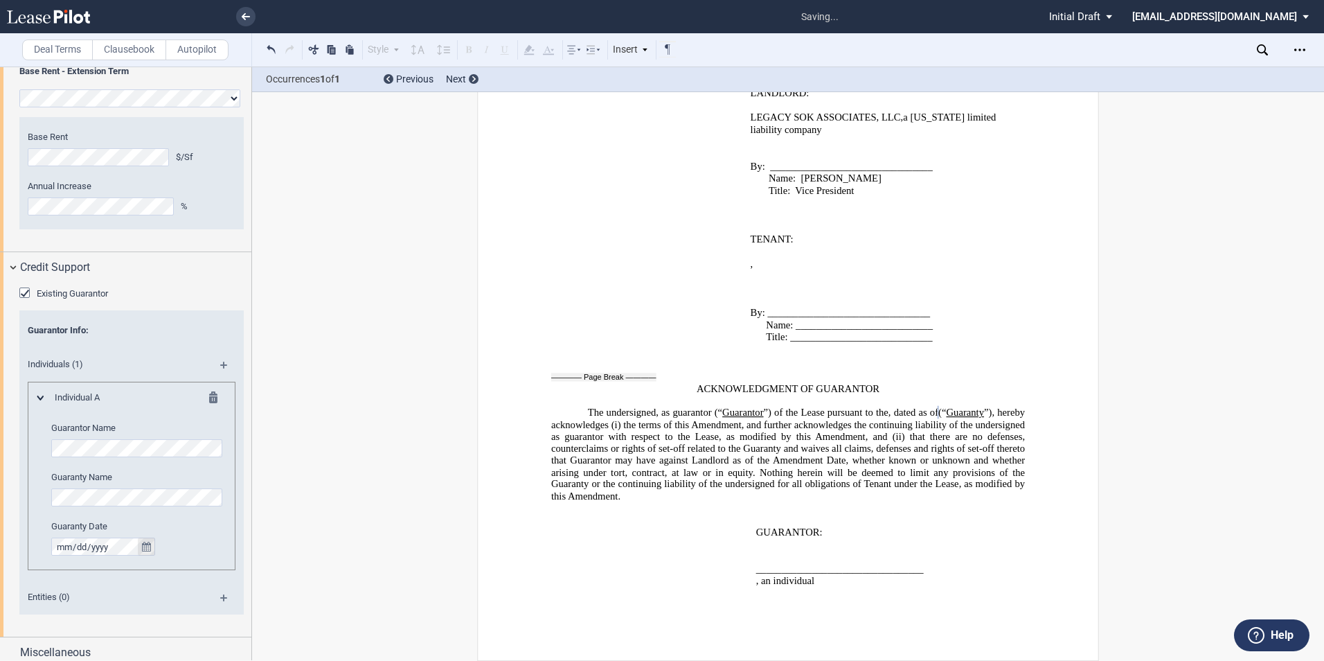
scroll to position [1420, 0]
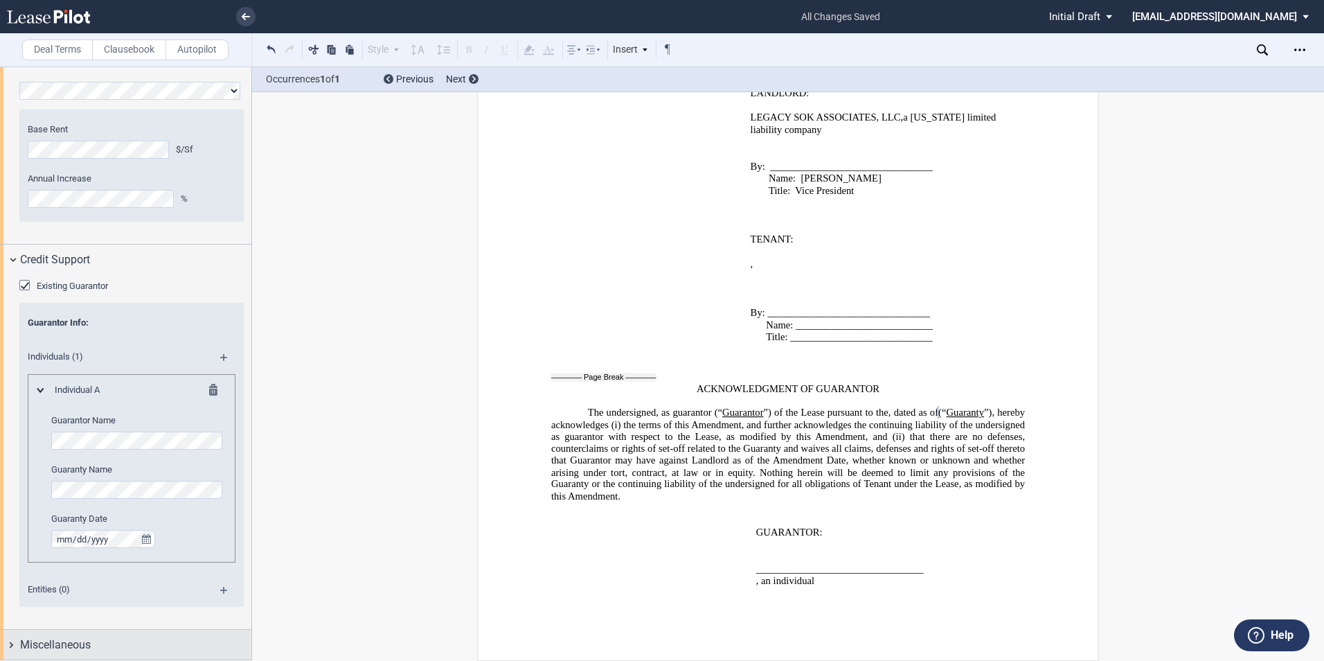
click at [5, 641] on div "Miscellaneous" at bounding box center [125, 645] width 251 height 30
click at [13, 645] on div "Miscellaneous" at bounding box center [125, 645] width 251 height 30
click at [12, 641] on div "Miscellaneous" at bounding box center [125, 645] width 251 height 30
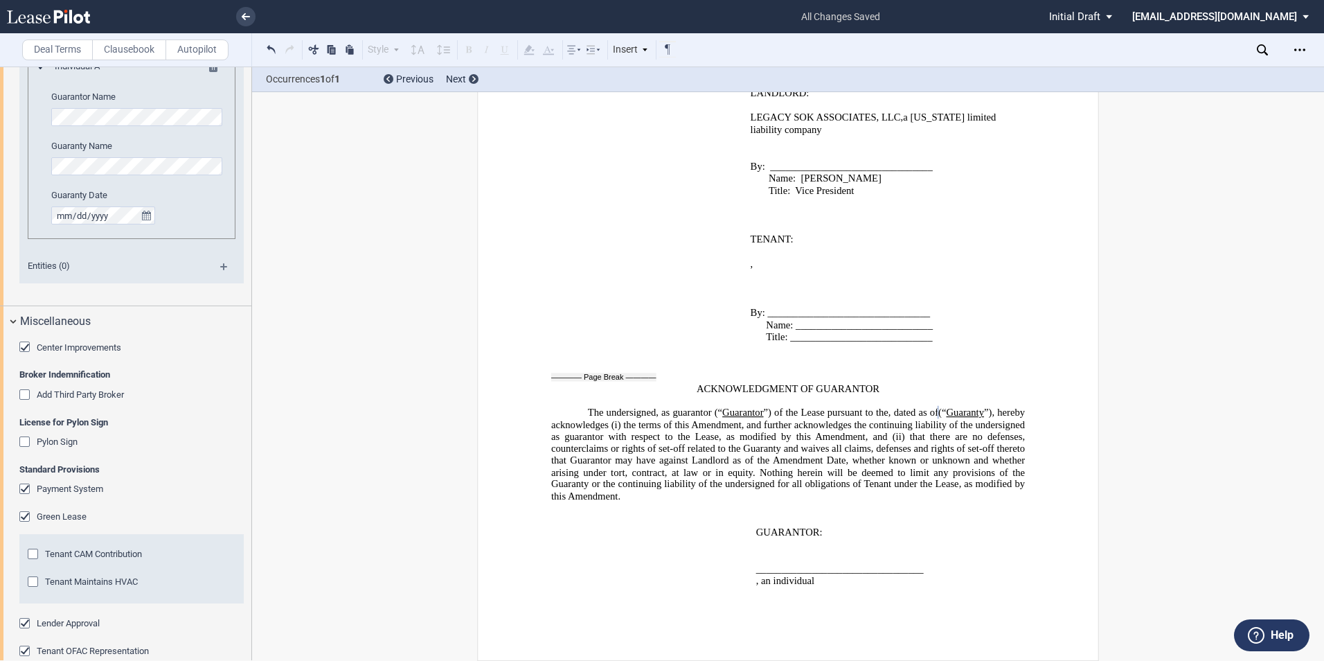
scroll to position [1744, 0]
click at [33, 555] on div "Tenant CAM Contribution" at bounding box center [35, 555] width 14 height 14
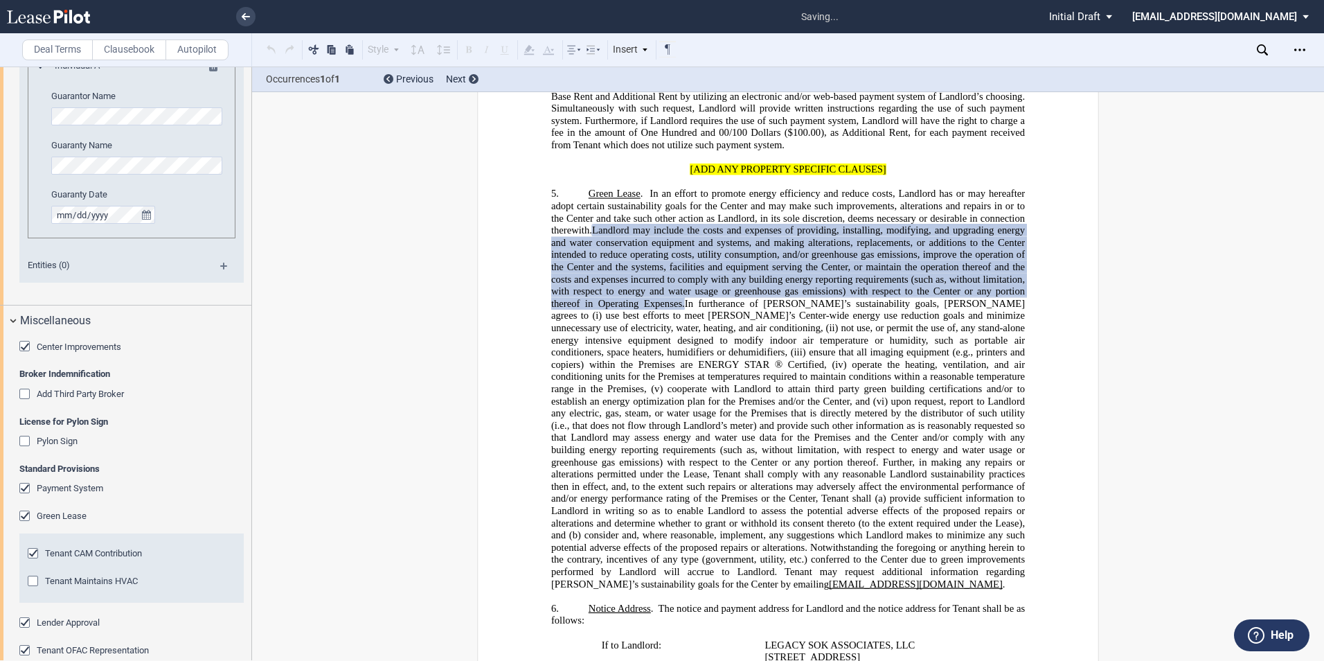
scroll to position [1363, 0]
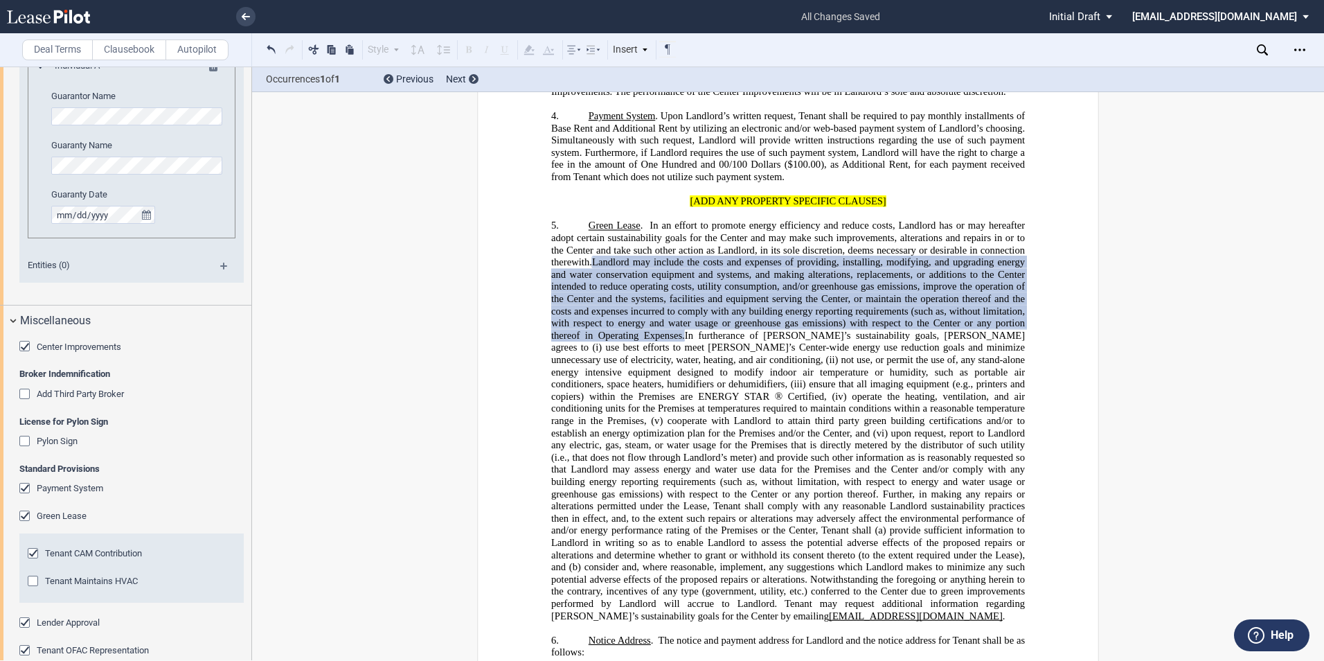
click at [33, 555] on div "Tenant CAM Contribution" at bounding box center [35, 555] width 14 height 14
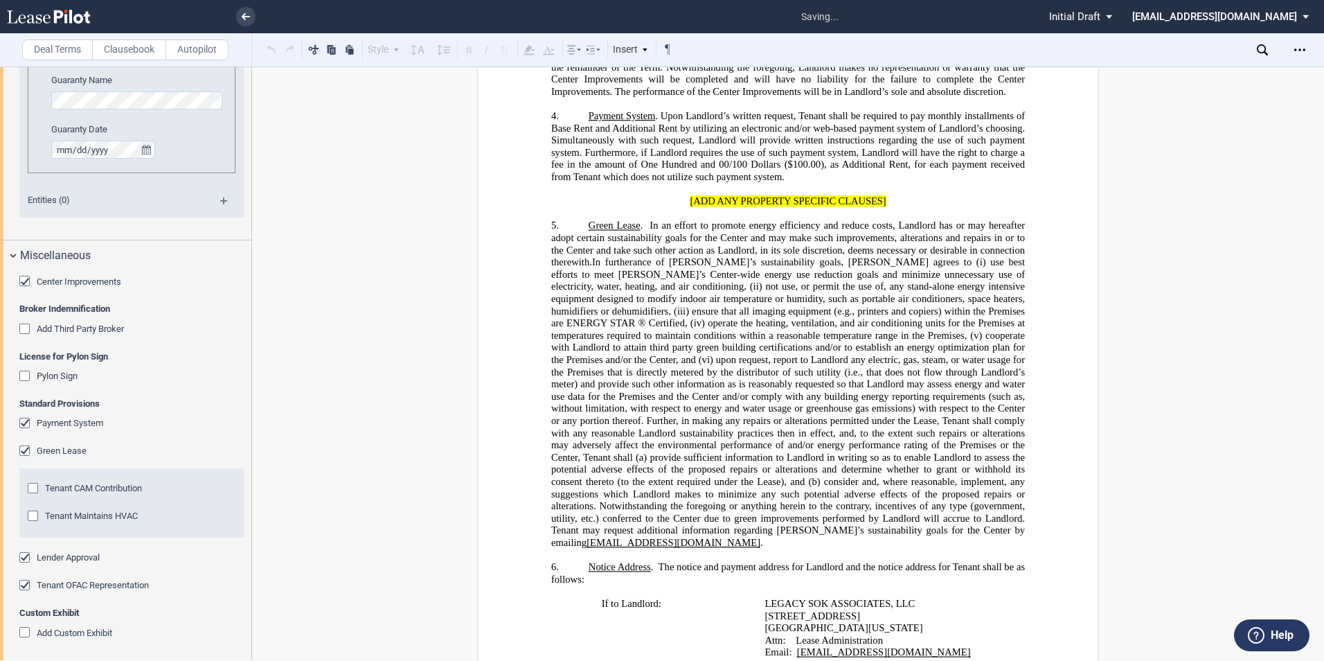
scroll to position [1812, 0]
click at [25, 551] on div "Lender Approval" at bounding box center [26, 556] width 14 height 14
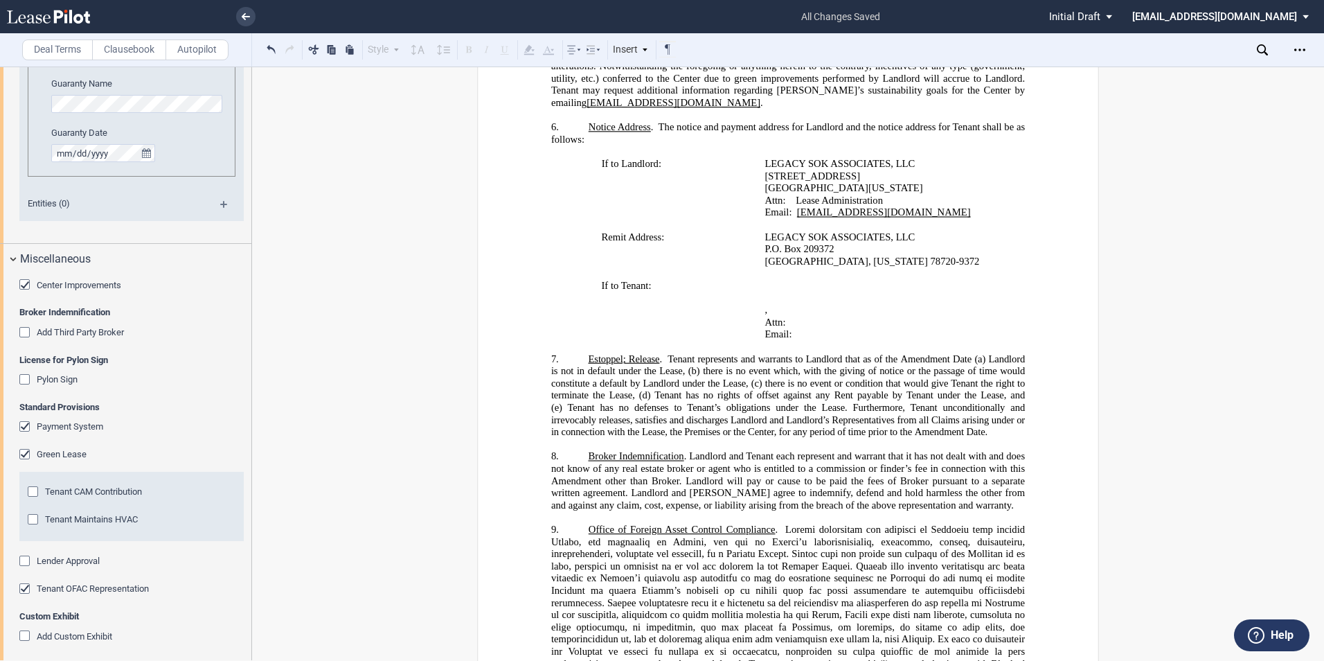
scroll to position [1809, 0]
click at [1297, 47] on icon "Open Lease options menu" at bounding box center [1300, 49] width 11 height 11
click at [1164, 75] on div "Download" at bounding box center [1219, 75] width 169 height 12
